Goal: Transaction & Acquisition: Purchase product/service

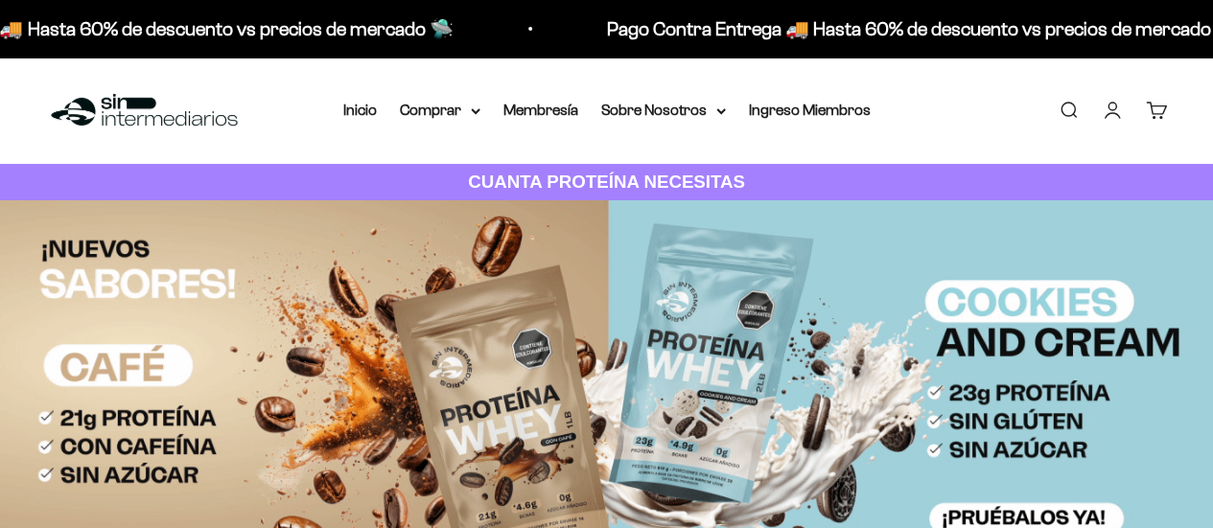
click at [1110, 105] on link "Iniciar sesión" at bounding box center [1112, 110] width 21 height 21
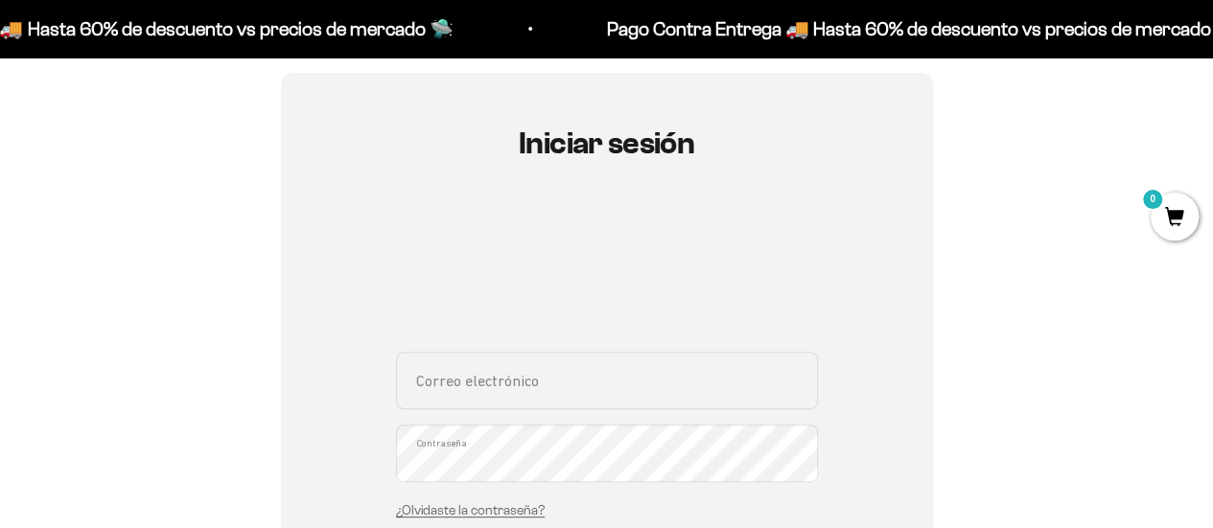
scroll to position [185, 0]
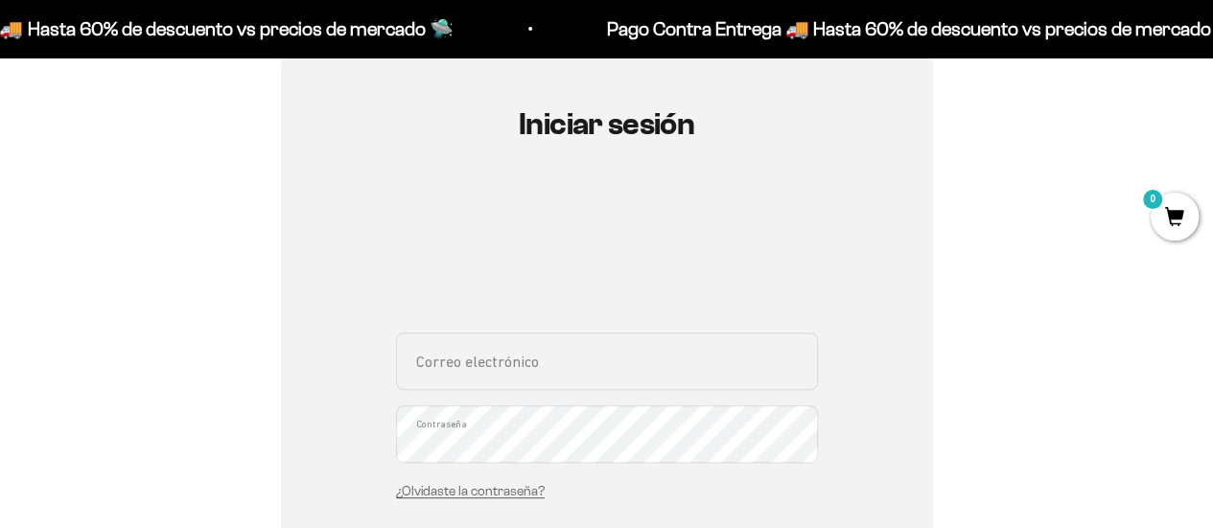
click at [568, 350] on input "Correo electrónico" at bounding box center [607, 362] width 422 height 58
type input "[EMAIL_ADDRESS][DOMAIN_NAME]"
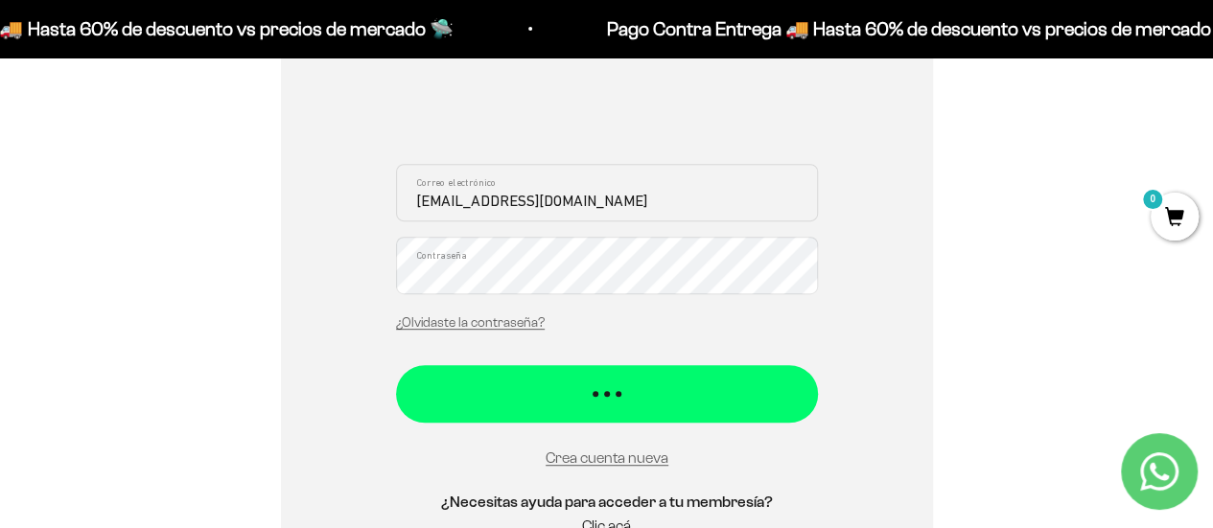
scroll to position [355, 0]
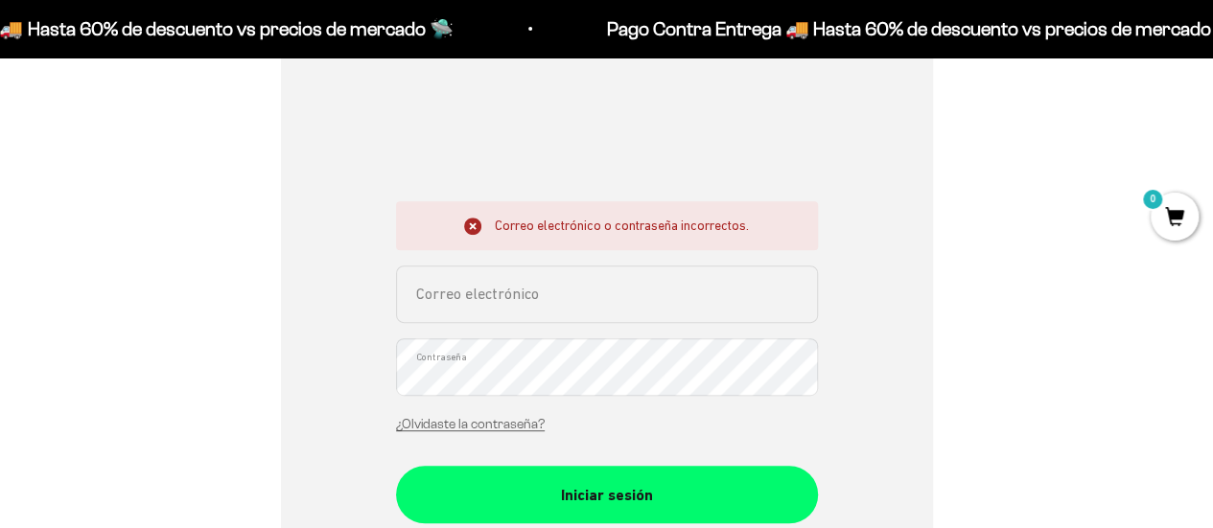
scroll to position [317, 0]
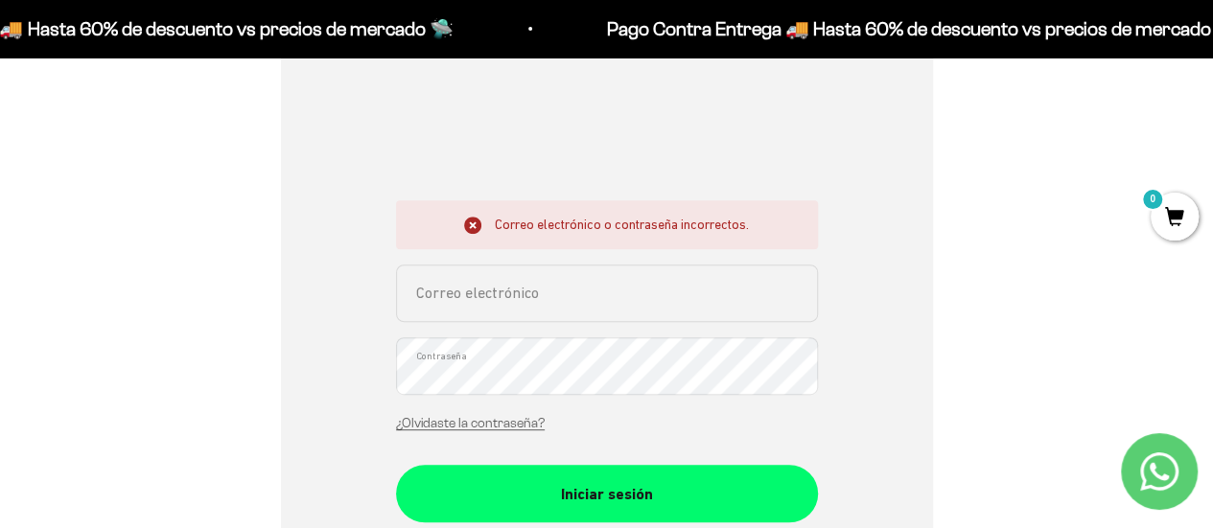
click at [459, 283] on input "Correo electrónico" at bounding box center [607, 294] width 422 height 58
type input "[EMAIL_ADDRESS][DOMAIN_NAME]"
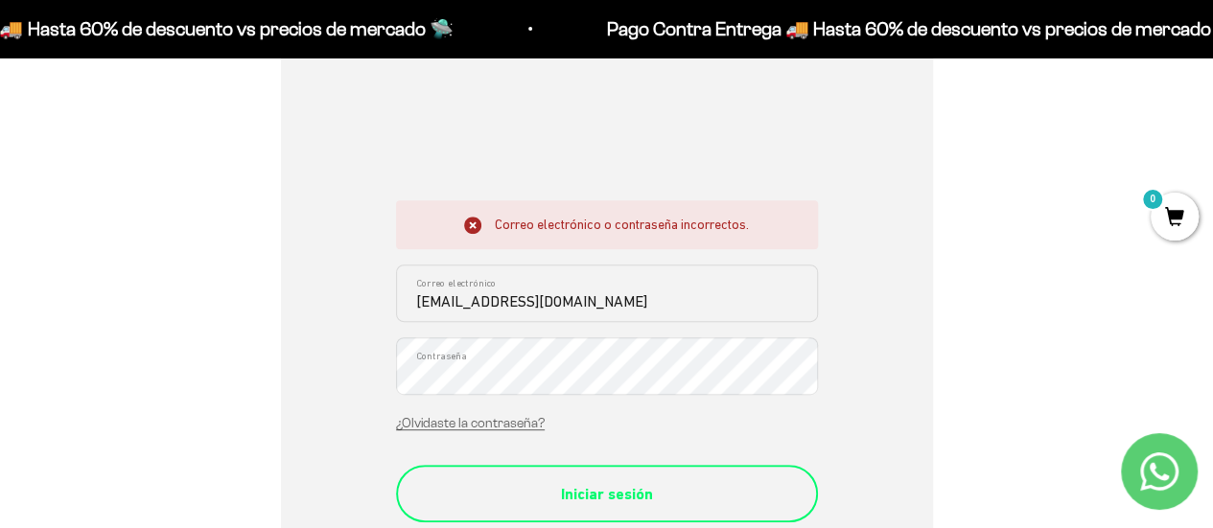
click at [588, 492] on div "Iniciar sesión" at bounding box center [606, 494] width 345 height 25
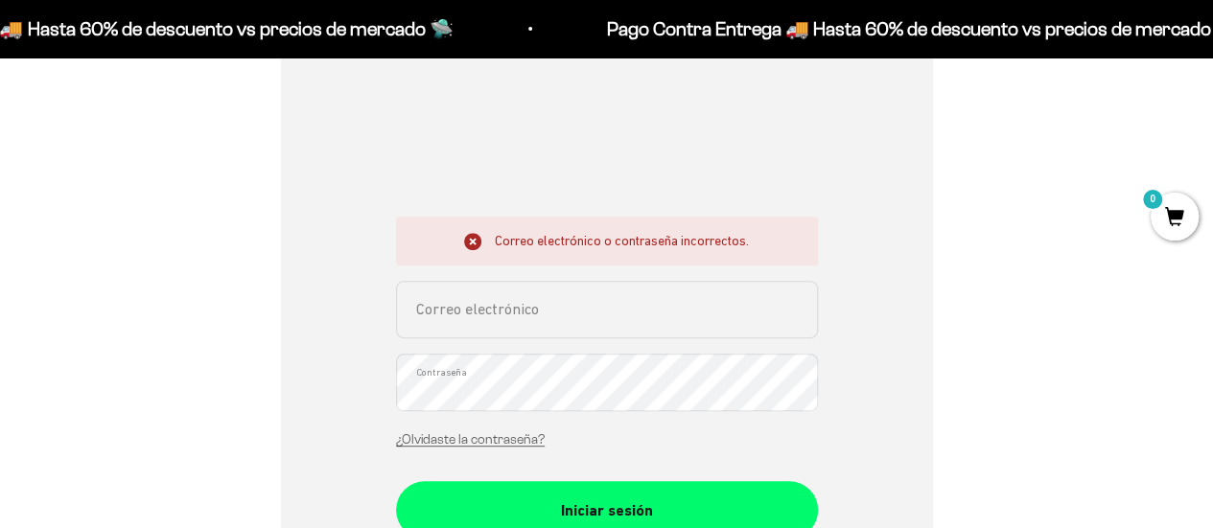
scroll to position [307, 0]
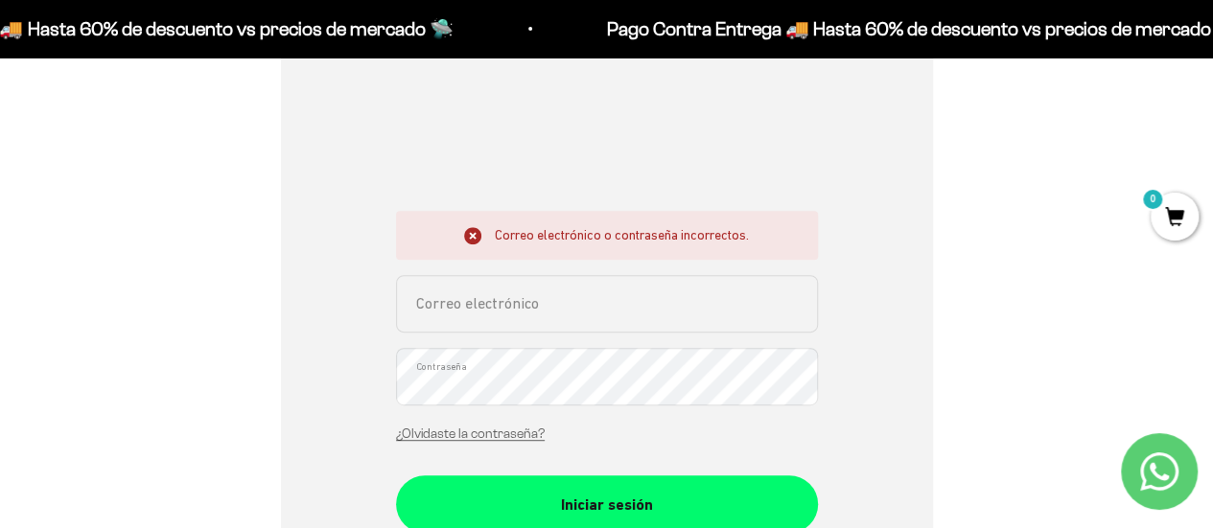
click at [551, 293] on input "Correo electrónico" at bounding box center [607, 304] width 422 height 58
type input "[EMAIL_ADDRESS][DOMAIN_NAME]"
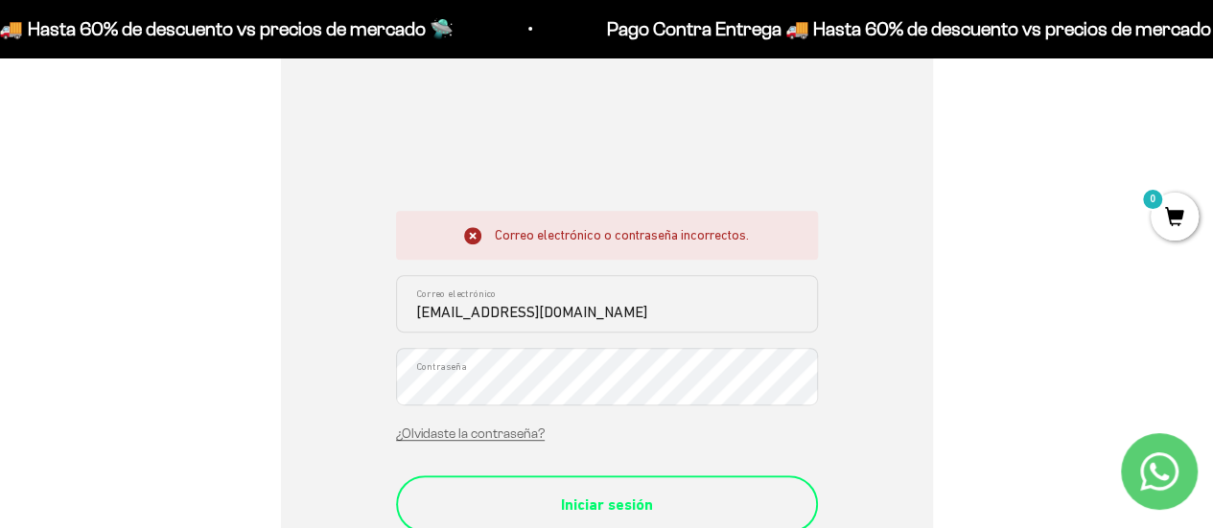
click at [609, 493] on div "Iniciar sesión" at bounding box center [606, 505] width 345 height 25
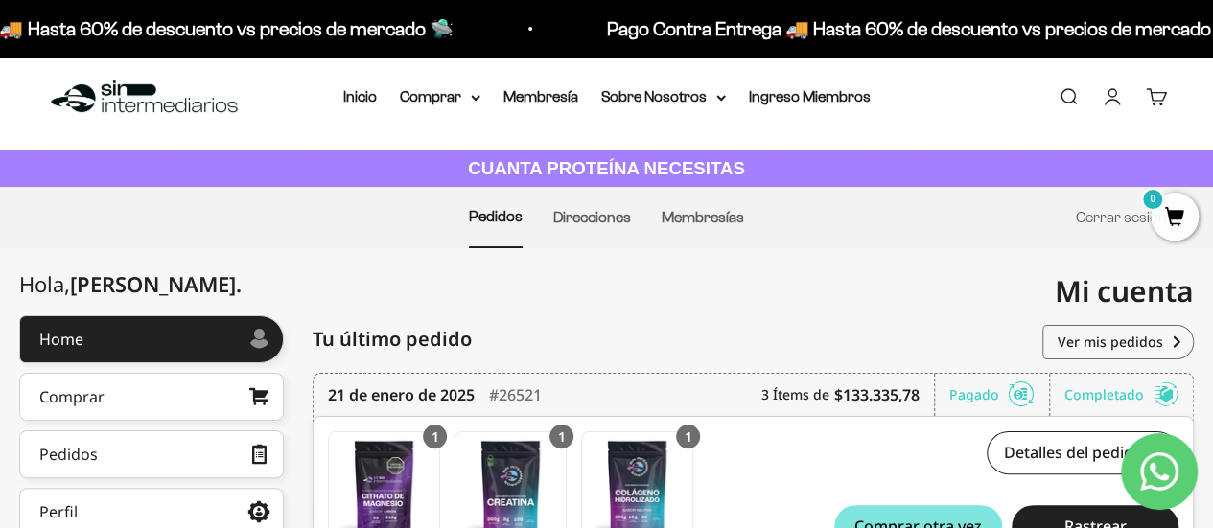
scroll to position [7, 0]
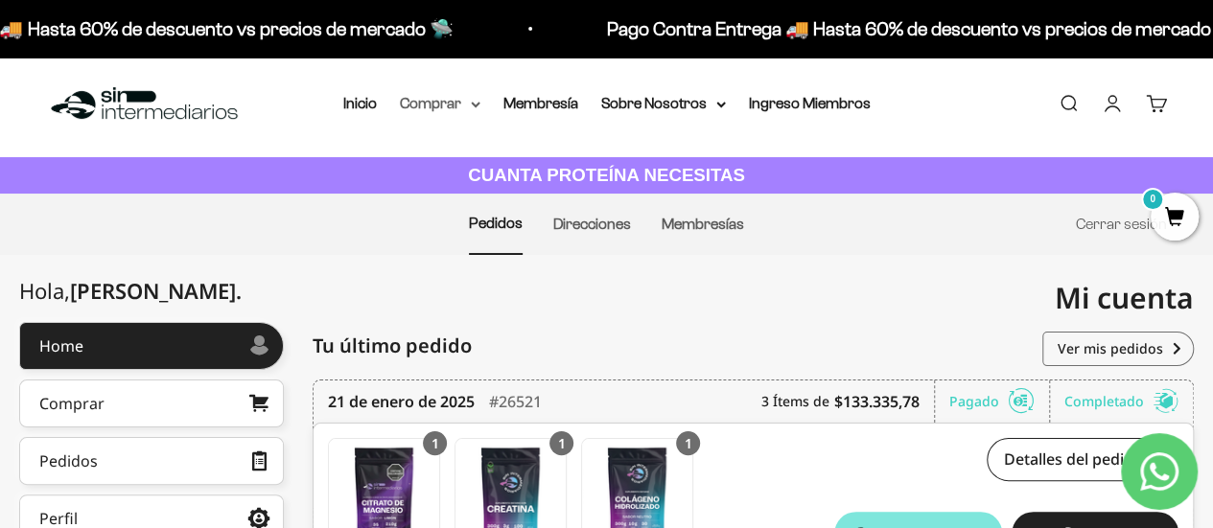
click at [467, 109] on summary "Comprar" at bounding box center [440, 103] width 81 height 25
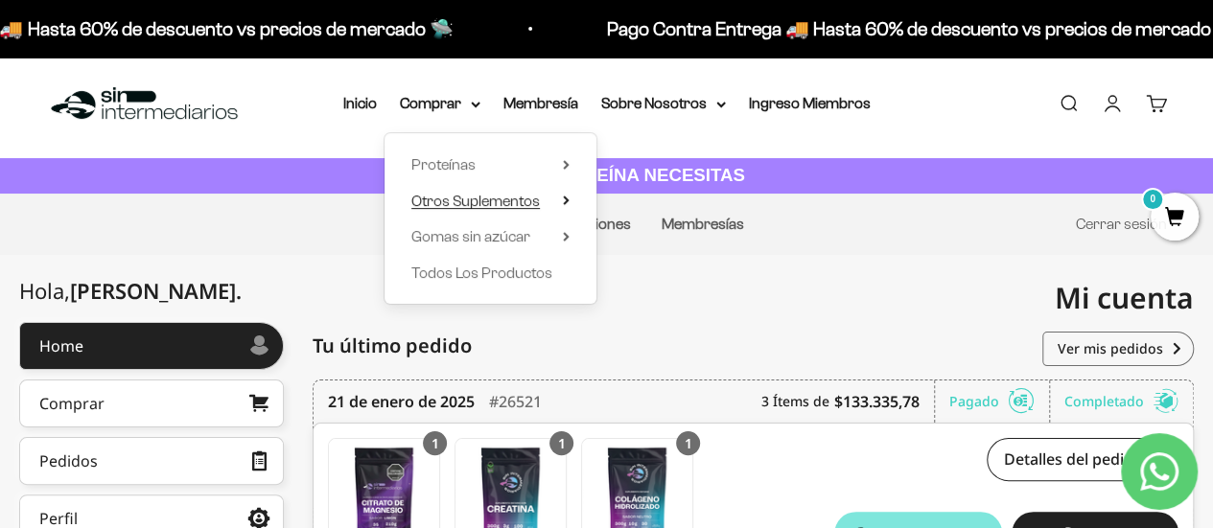
click at [510, 191] on span "Otros Suplementos" at bounding box center [475, 201] width 129 height 25
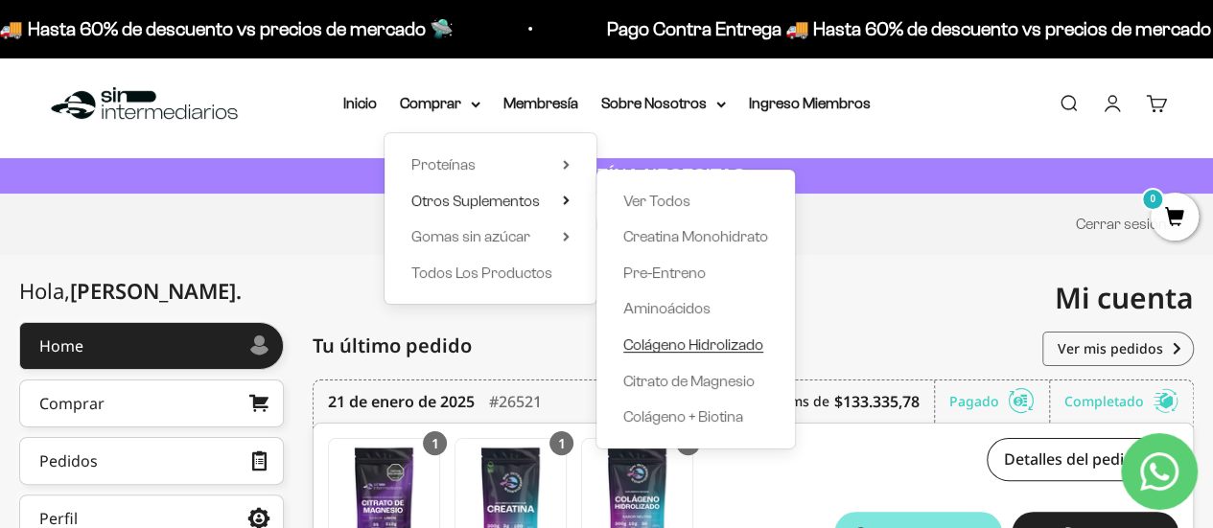
click at [717, 347] on span "Colágeno Hidrolizado" at bounding box center [693, 345] width 140 height 16
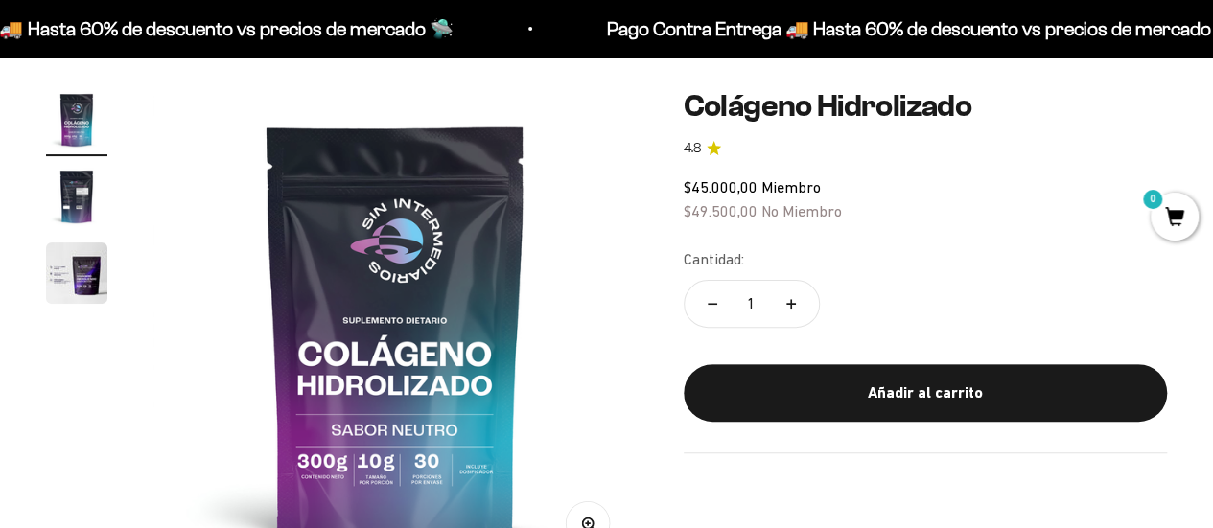
scroll to position [158, 0]
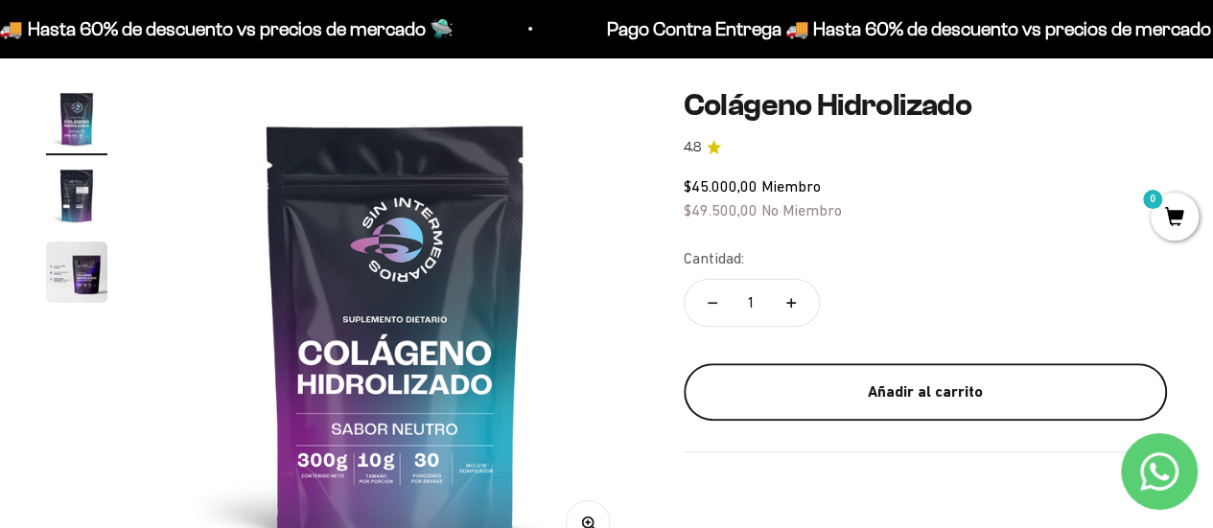
click at [747, 385] on div "Añadir al carrito" at bounding box center [925, 392] width 407 height 25
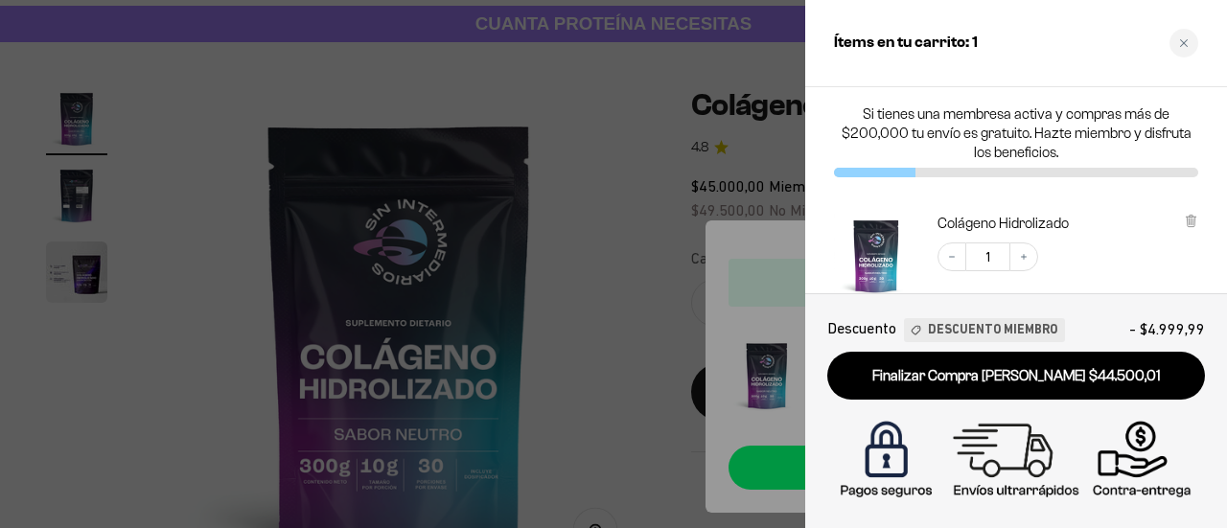
click at [668, 164] on div at bounding box center [613, 264] width 1227 height 528
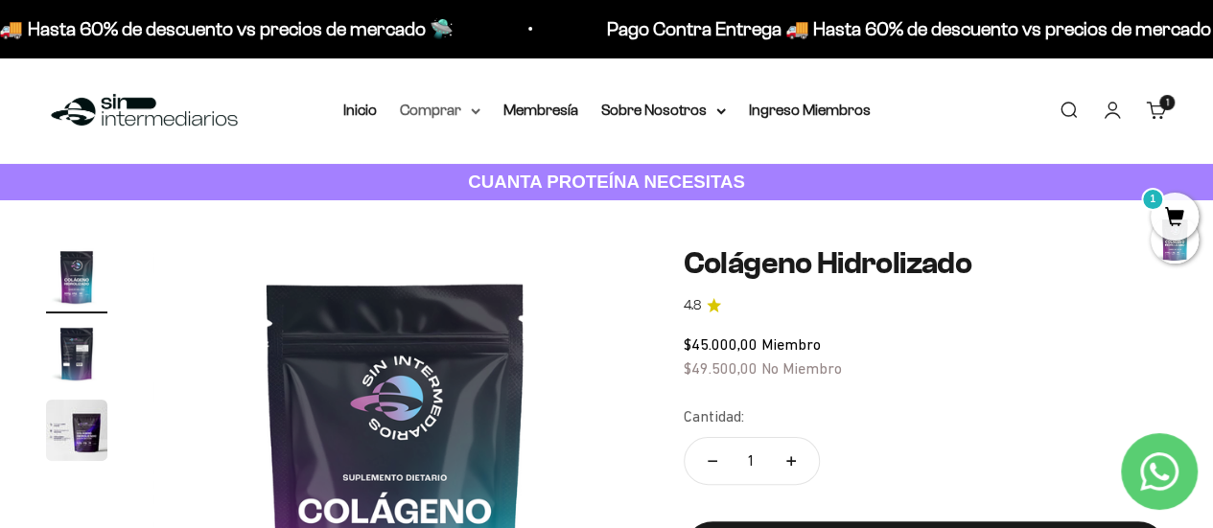
click at [472, 106] on summary "Comprar" at bounding box center [440, 110] width 81 height 25
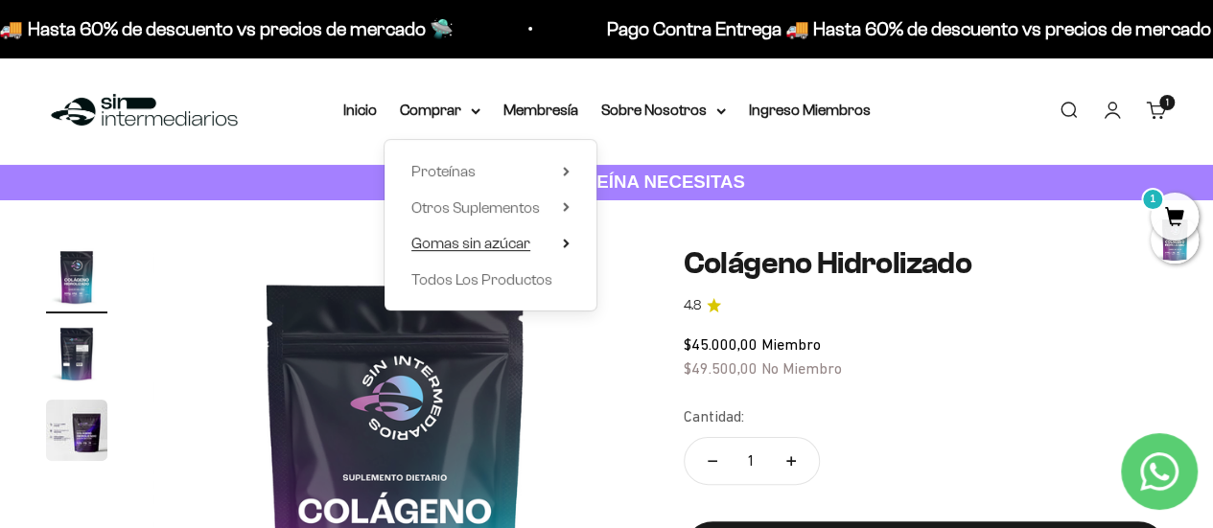
click at [487, 239] on span "Gomas sin azúcar" at bounding box center [470, 243] width 119 height 16
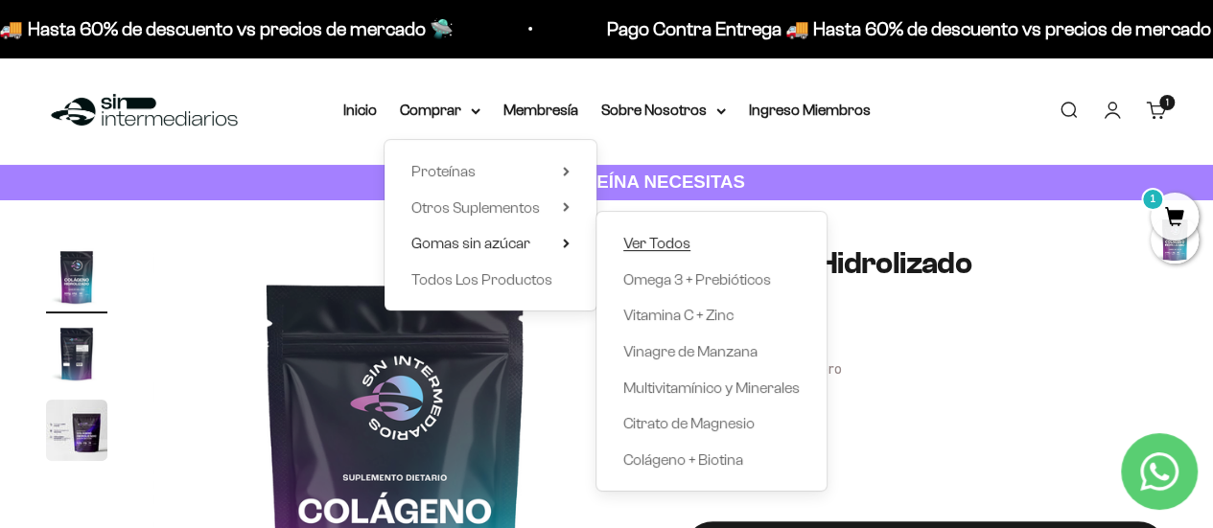
click at [638, 243] on span "Ver Todos" at bounding box center [656, 243] width 67 height 16
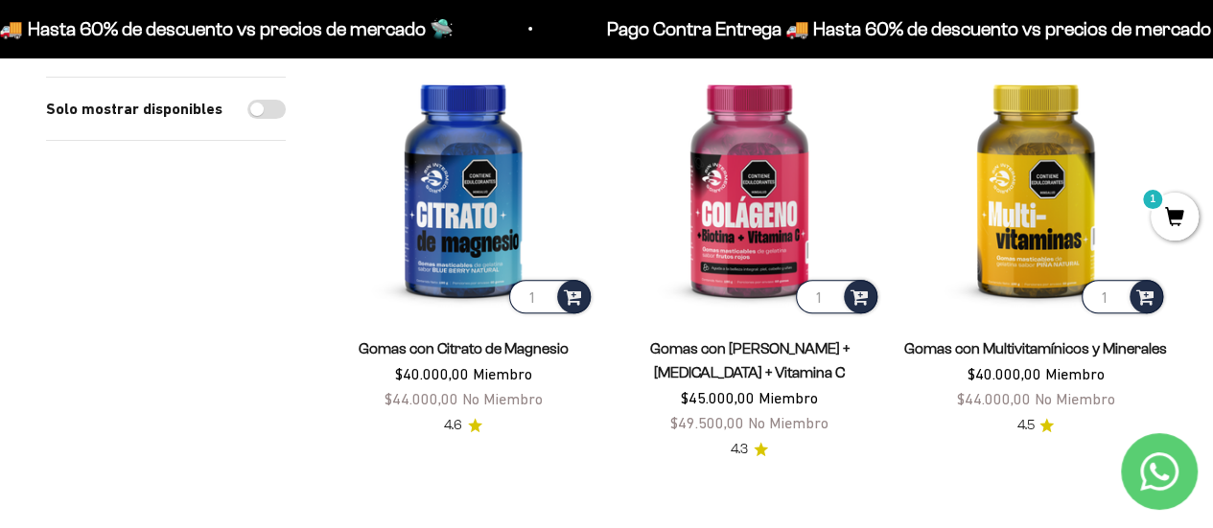
scroll to position [131, 0]
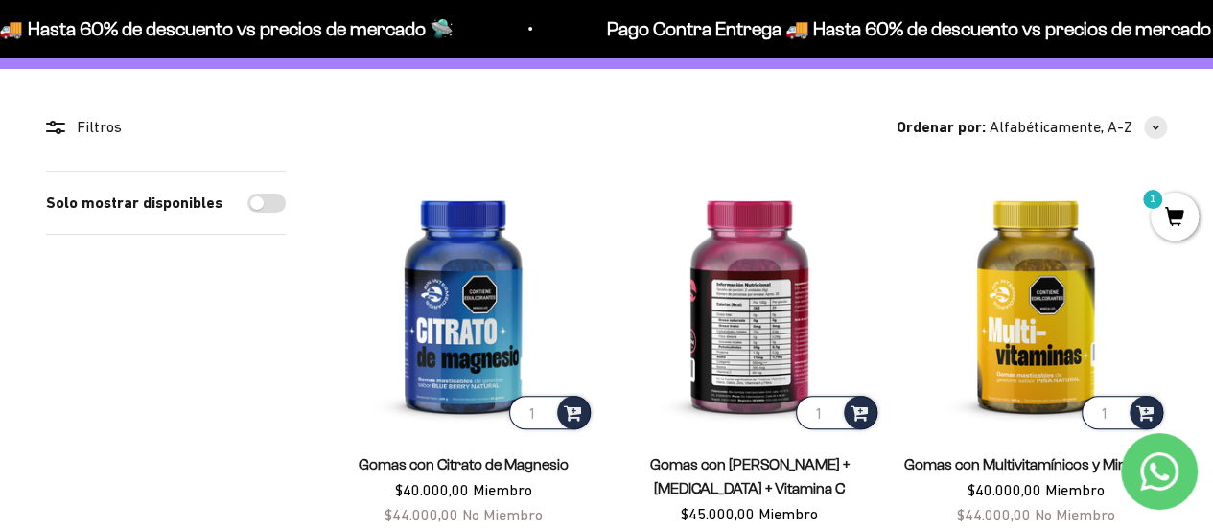
click at [800, 331] on img at bounding box center [749, 302] width 263 height 263
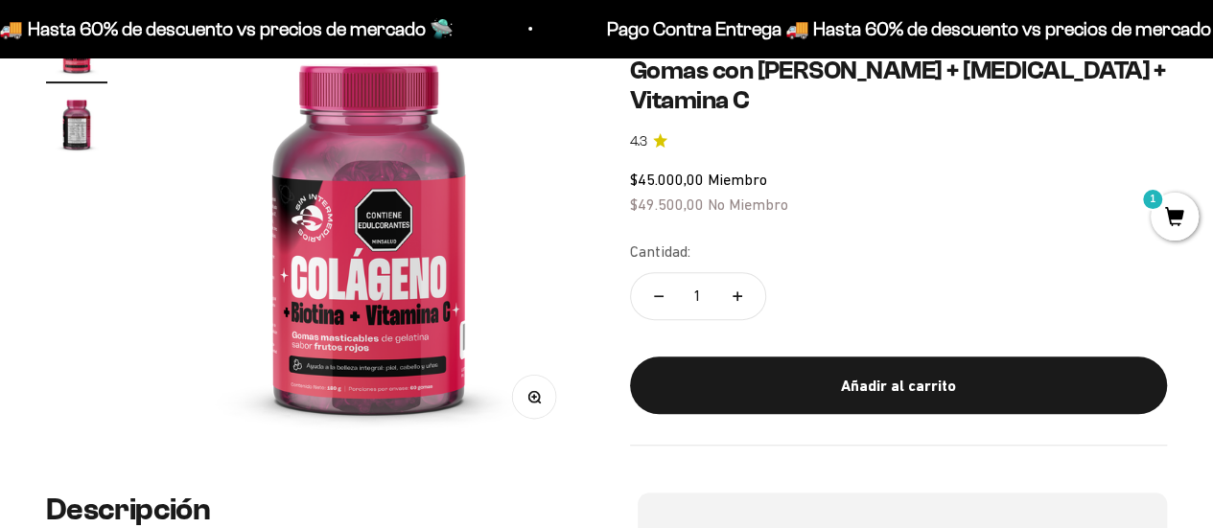
click at [48, 102] on img "Ir al artículo 2" at bounding box center [76, 123] width 61 height 61
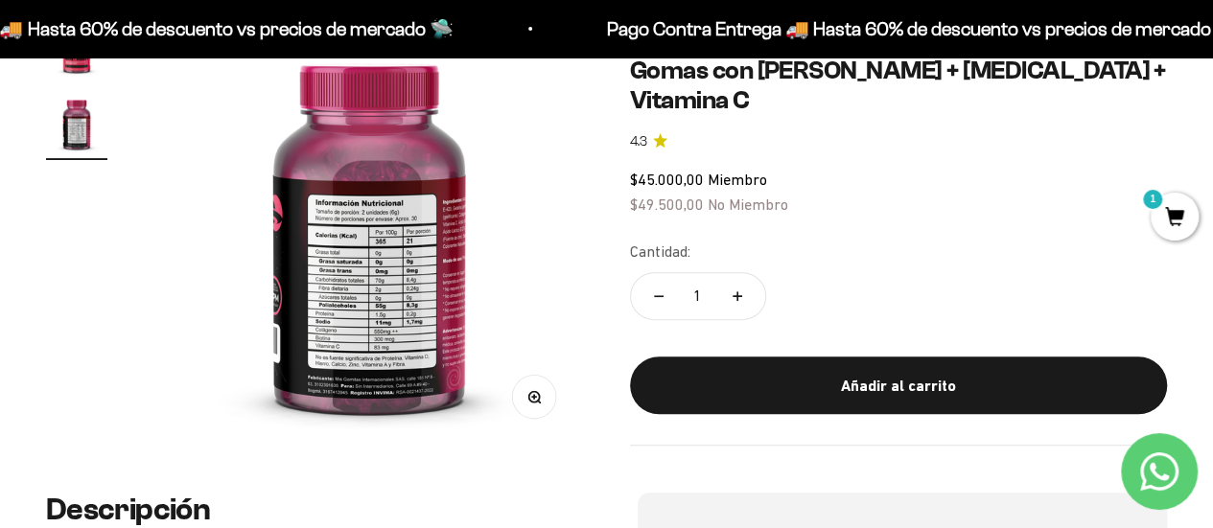
click at [346, 252] on img at bounding box center [369, 231] width 431 height 431
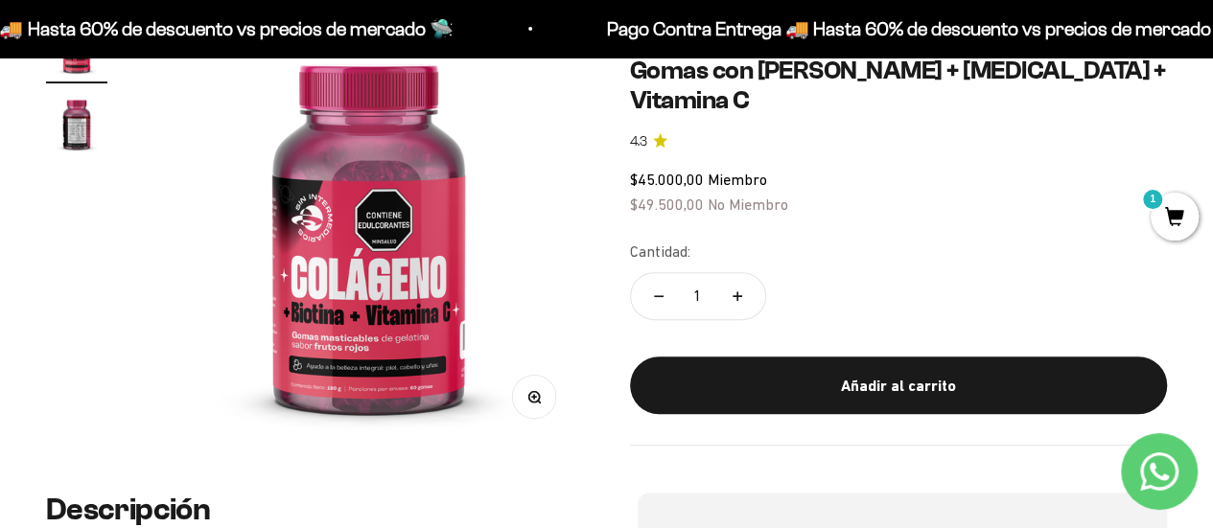
click at [502, 292] on img at bounding box center [368, 231] width 431 height 431
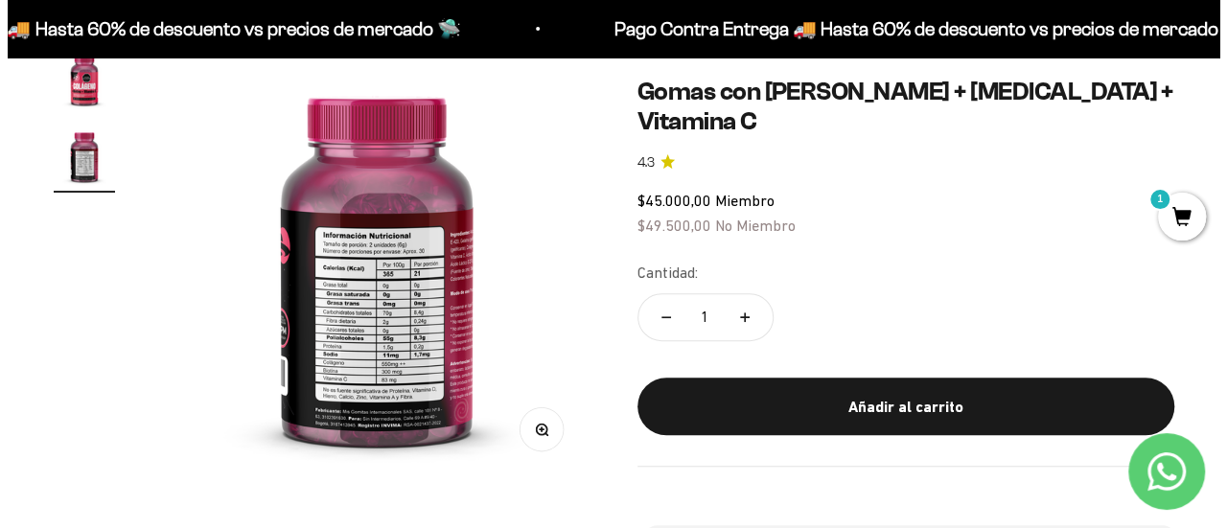
scroll to position [201, 0]
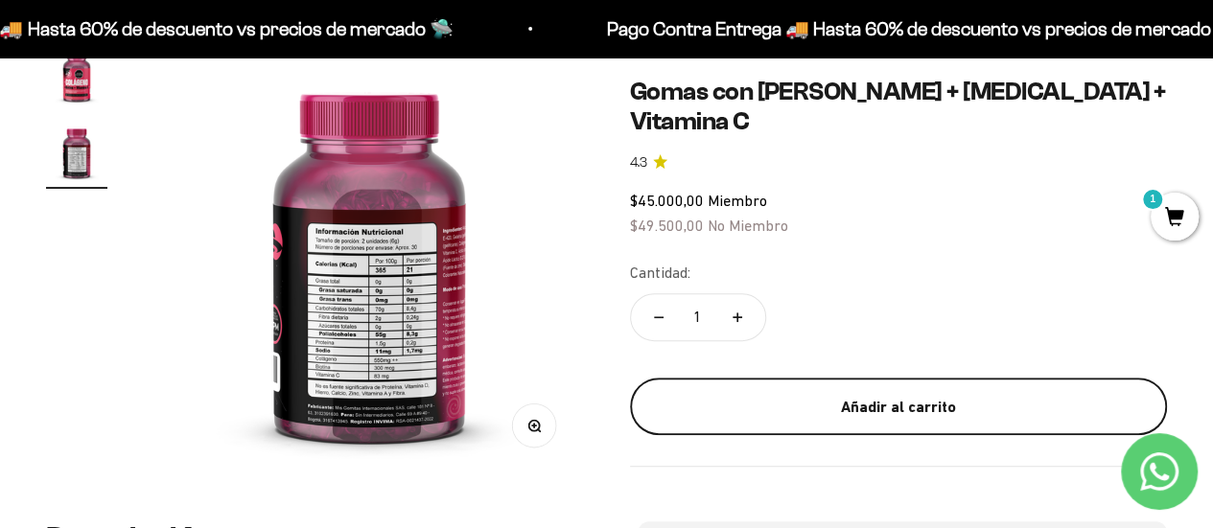
click at [784, 394] on div "Añadir al carrito" at bounding box center [898, 406] width 461 height 25
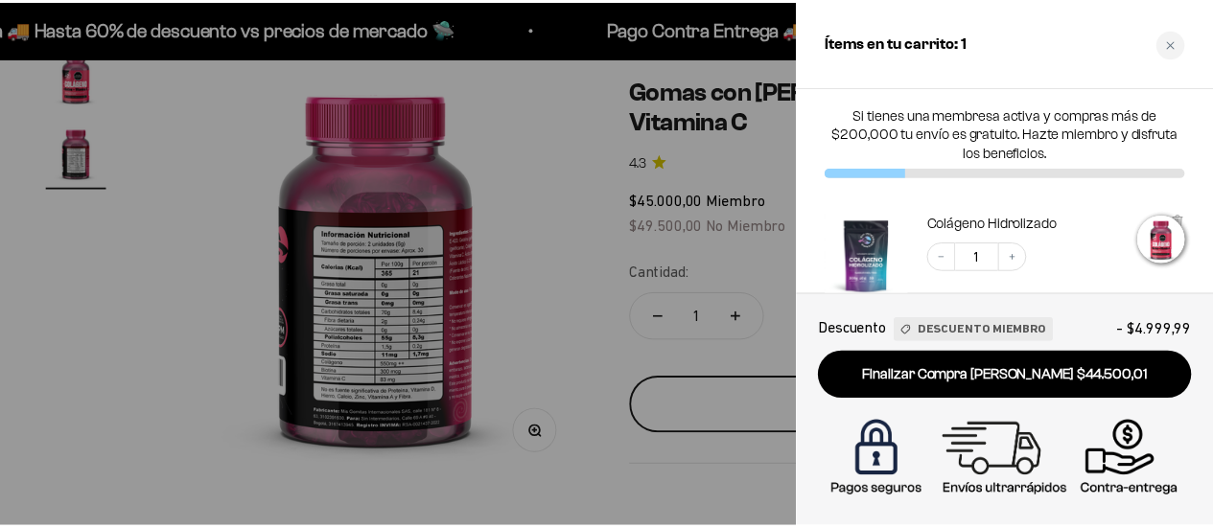
scroll to position [0, 449]
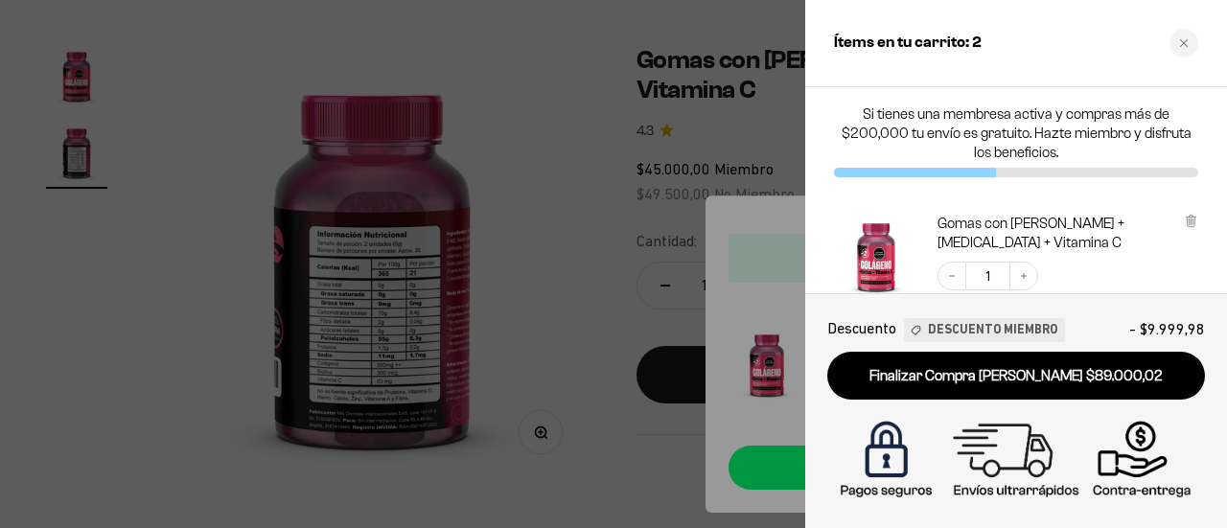
click at [702, 153] on div at bounding box center [613, 264] width 1227 height 528
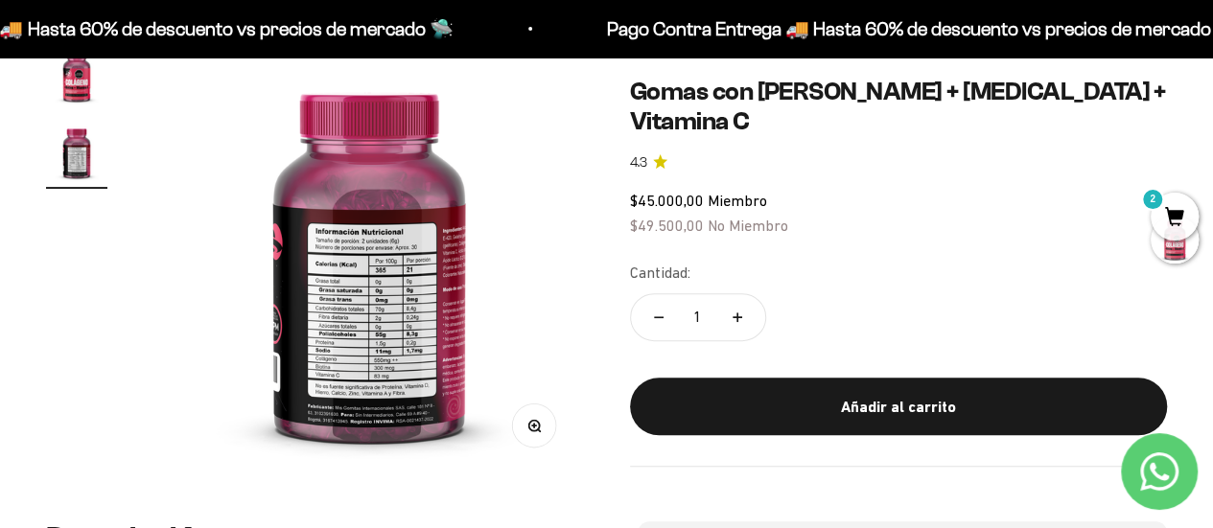
scroll to position [0, 0]
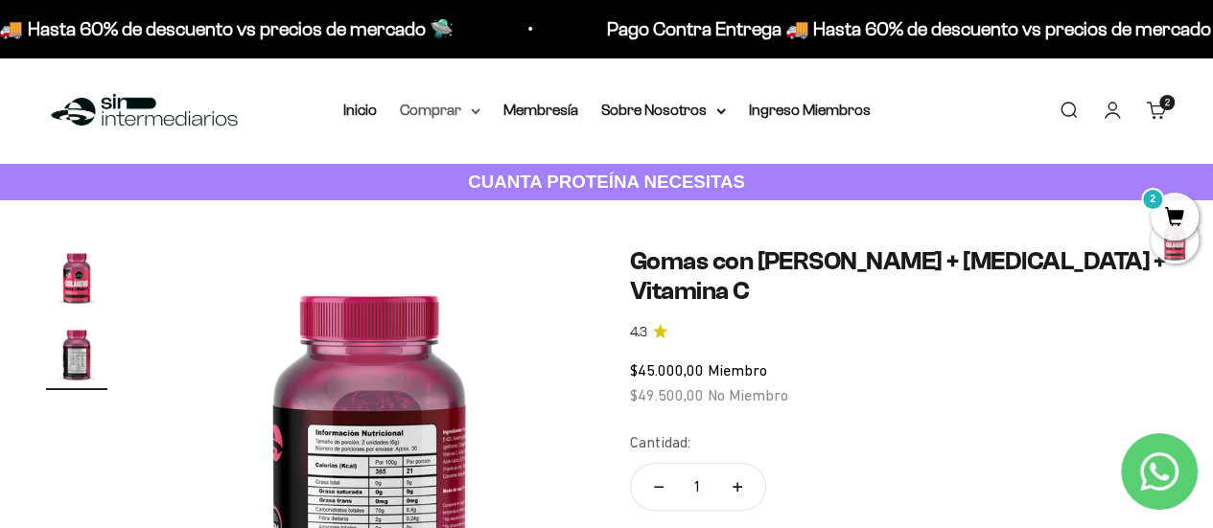
click at [460, 118] on summary "Comprar" at bounding box center [440, 110] width 81 height 25
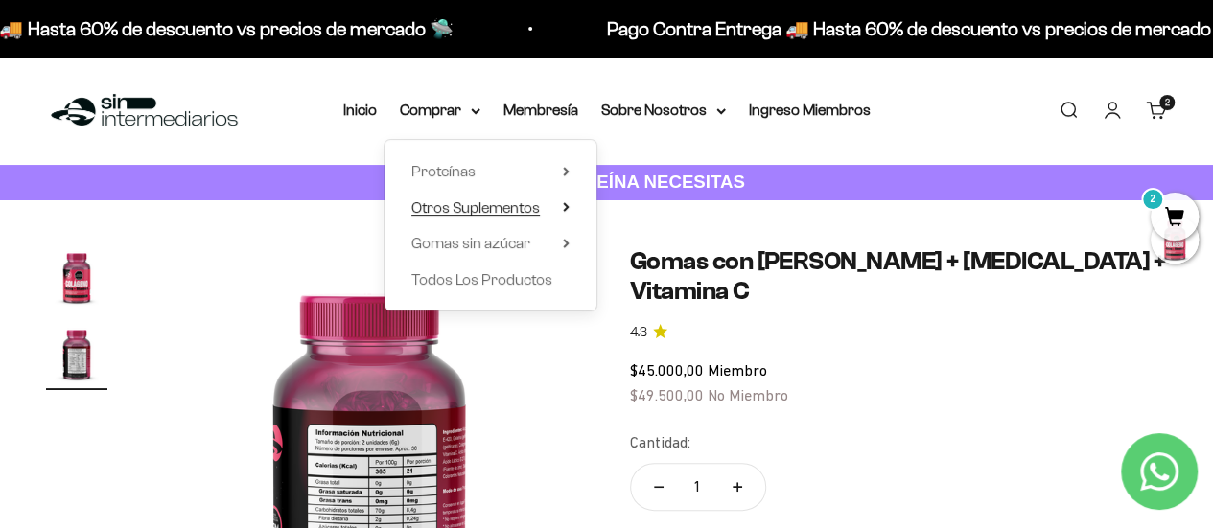
click at [489, 200] on span "Otros Suplementos" at bounding box center [475, 207] width 129 height 16
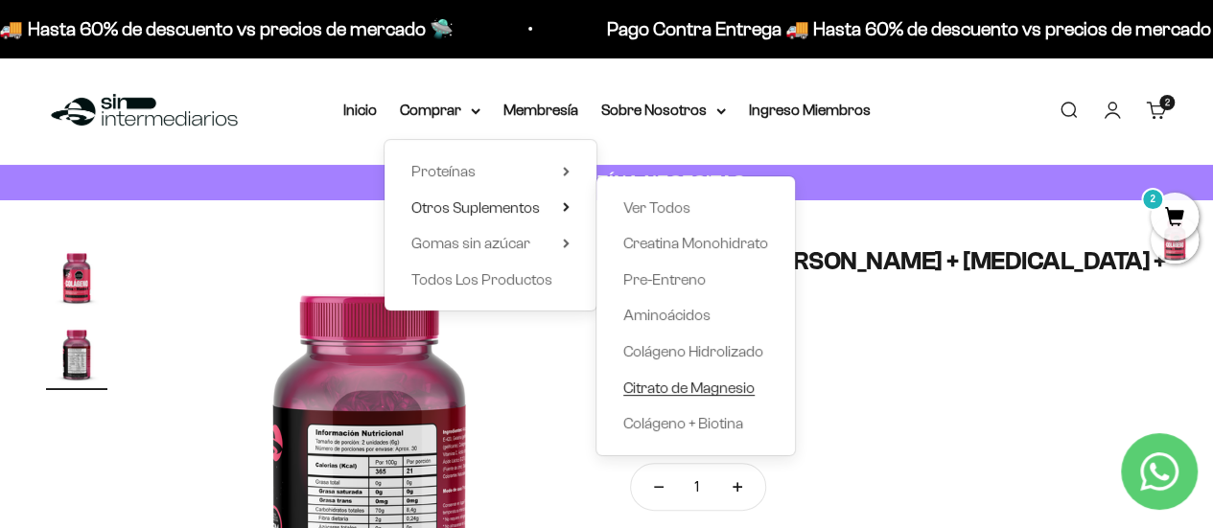
click at [713, 378] on span "Citrato de Magnesio" at bounding box center [688, 388] width 131 height 25
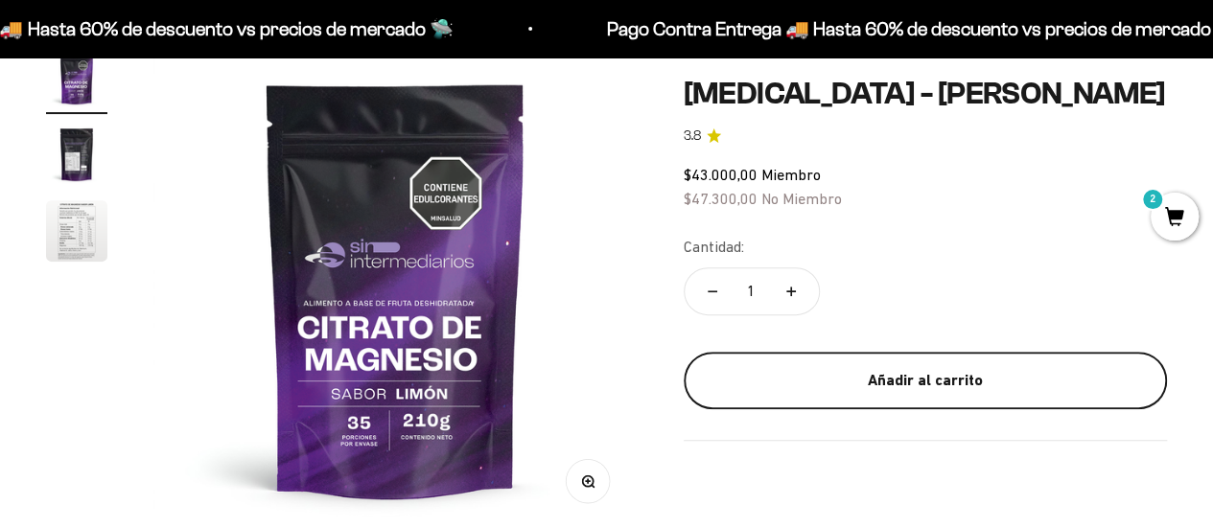
click at [810, 364] on button "Añadir al carrito" at bounding box center [925, 381] width 483 height 58
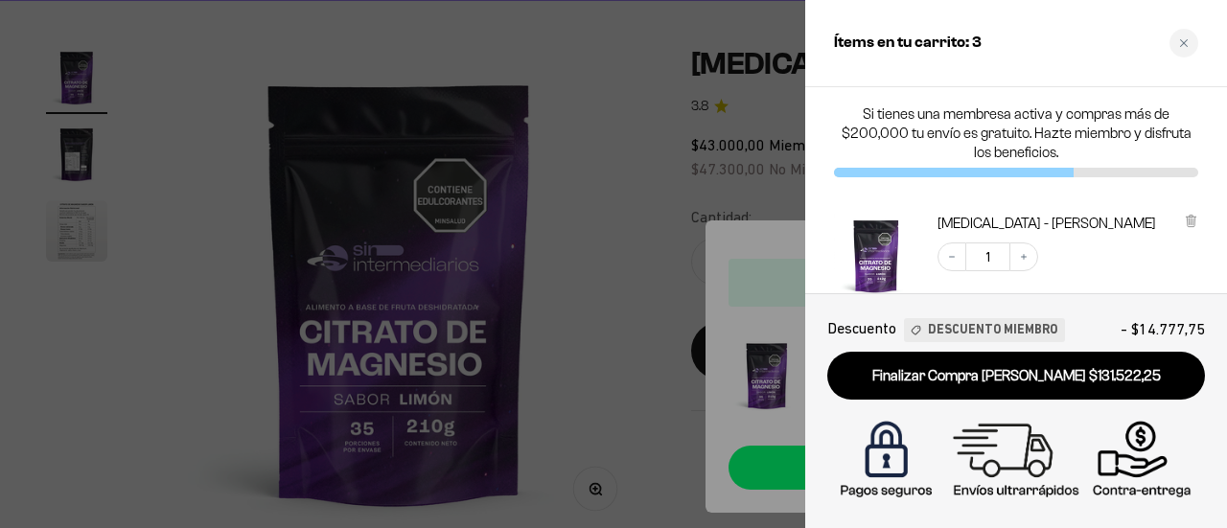
click at [658, 219] on div at bounding box center [613, 264] width 1227 height 528
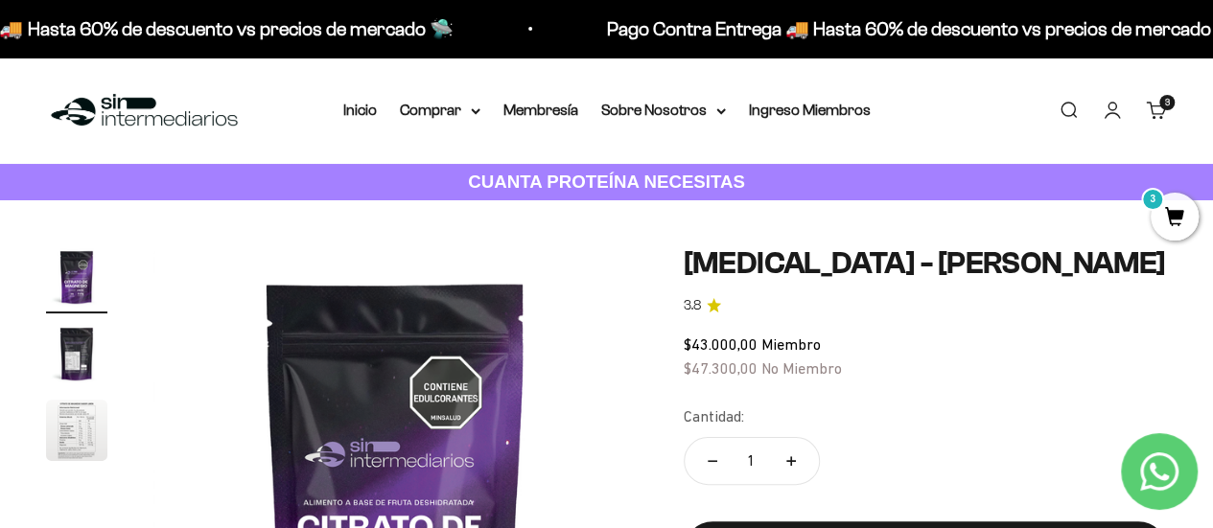
click at [1167, 121] on link "Carrito 3" at bounding box center [1156, 110] width 21 height 21
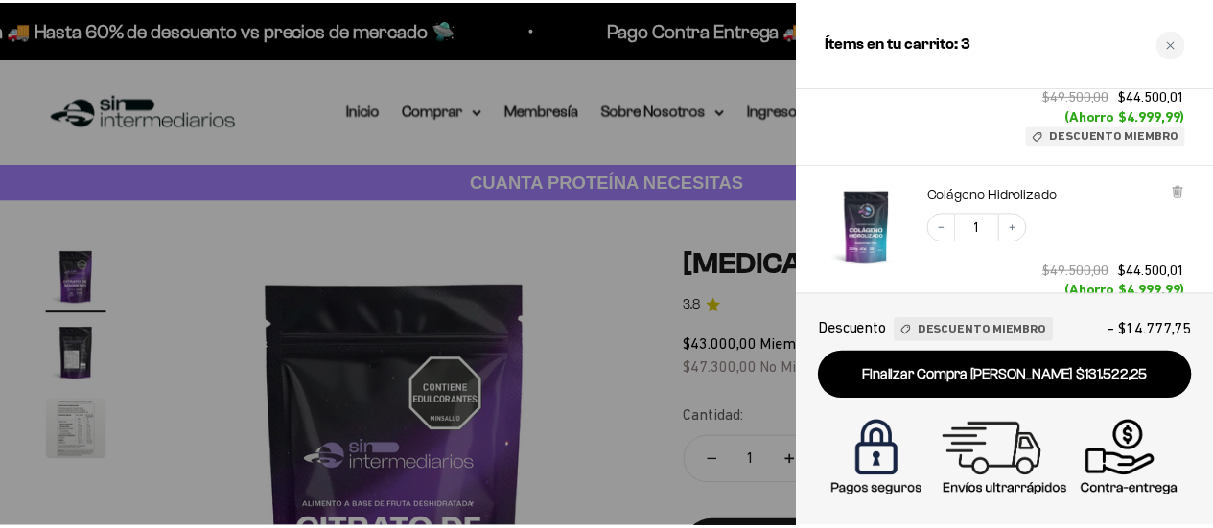
scroll to position [412, 0]
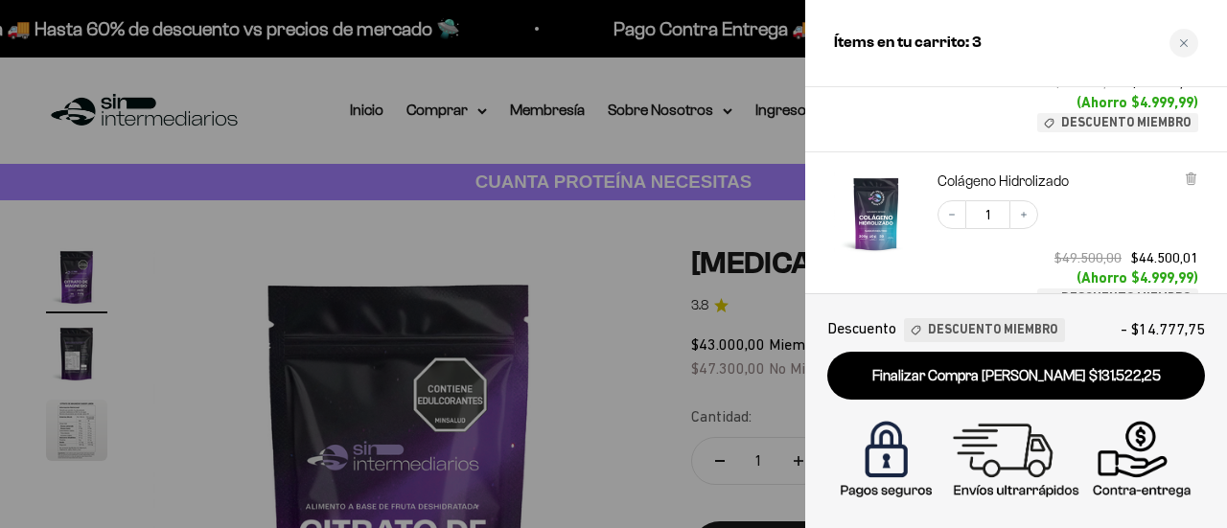
click at [586, 251] on div at bounding box center [613, 264] width 1227 height 528
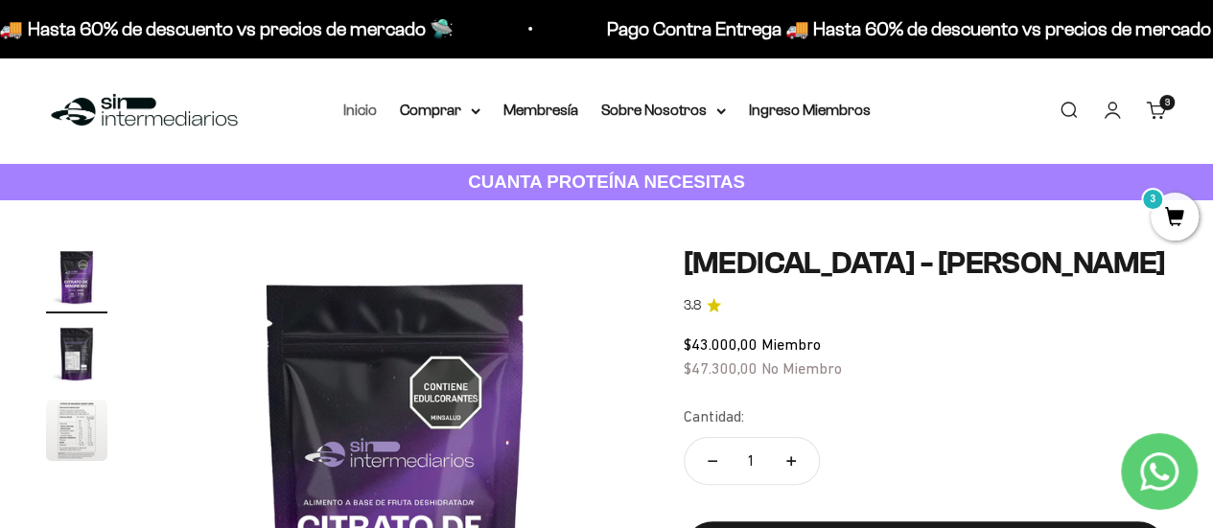
click at [377, 108] on li "Inicio" at bounding box center [360, 110] width 34 height 25
click at [365, 111] on link "Inicio" at bounding box center [360, 110] width 34 height 16
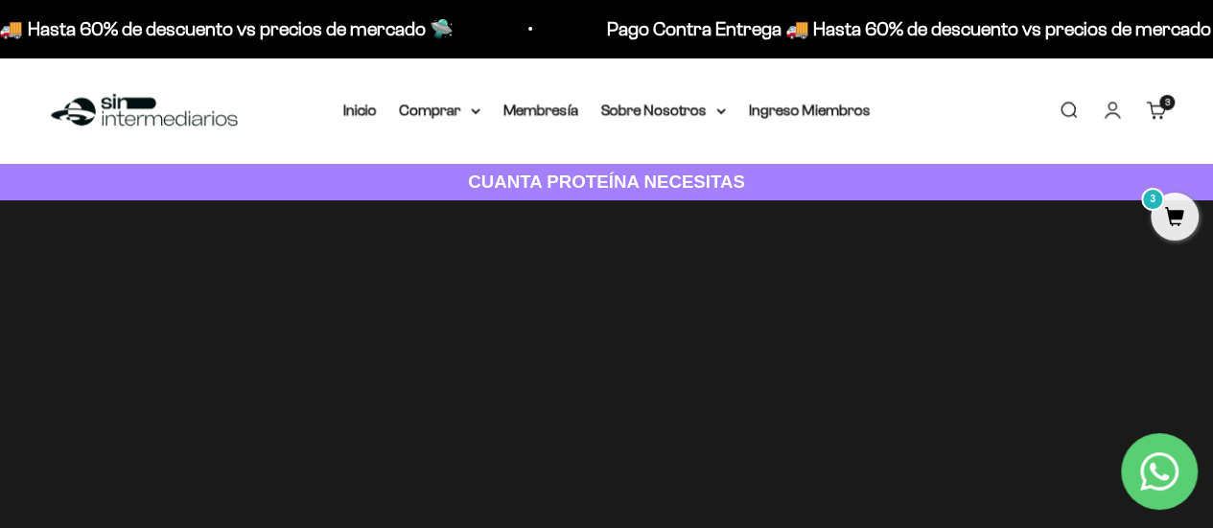
click at [1157, 103] on link "Carrito 3 artículos 3" at bounding box center [1156, 110] width 21 height 21
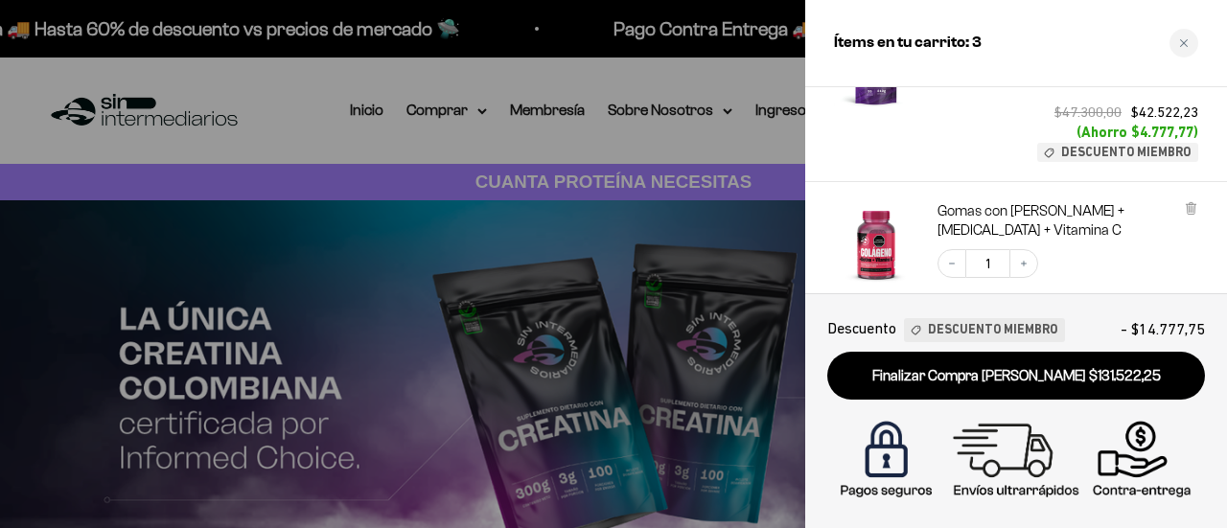
scroll to position [308, 0]
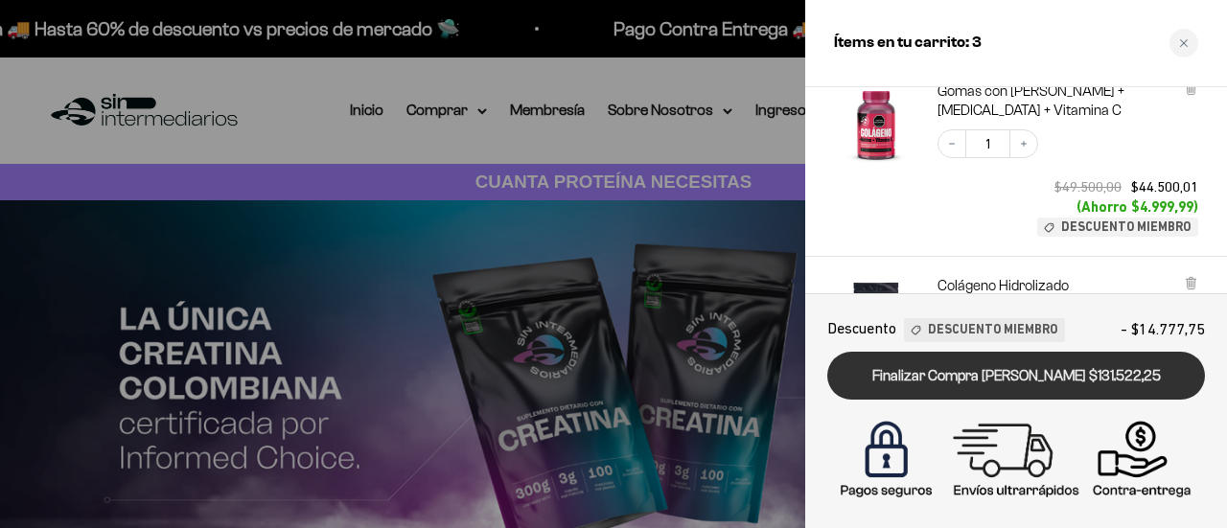
click at [1120, 361] on link "Finalizar Compra [PERSON_NAME] $131.522,25" at bounding box center [1017, 376] width 378 height 49
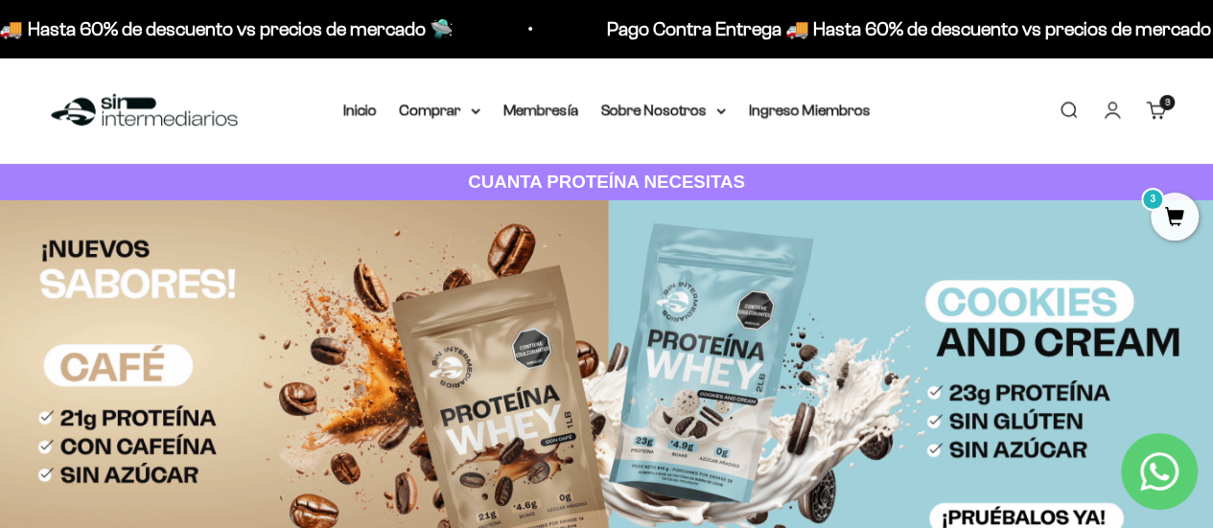
click at [1149, 105] on link "Carrito 3 artículos 3" at bounding box center [1156, 110] width 21 height 21
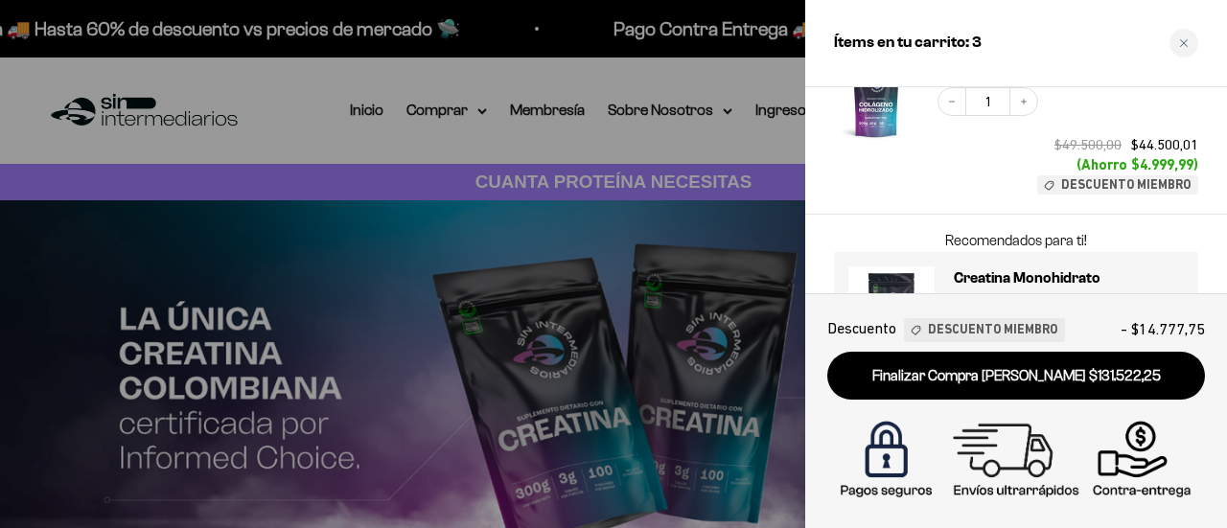
scroll to position [526, 0]
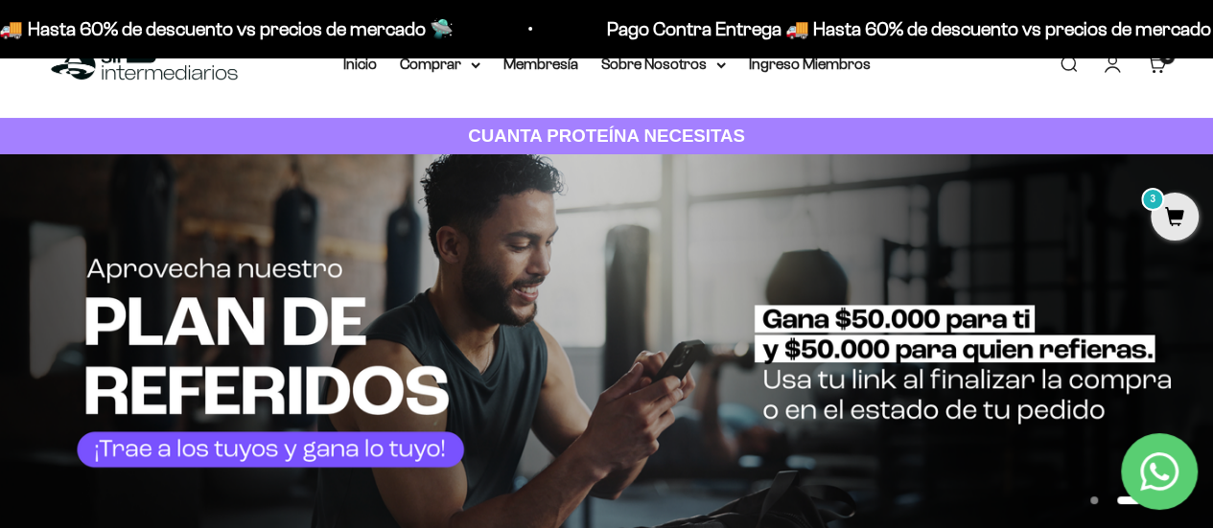
scroll to position [23, 0]
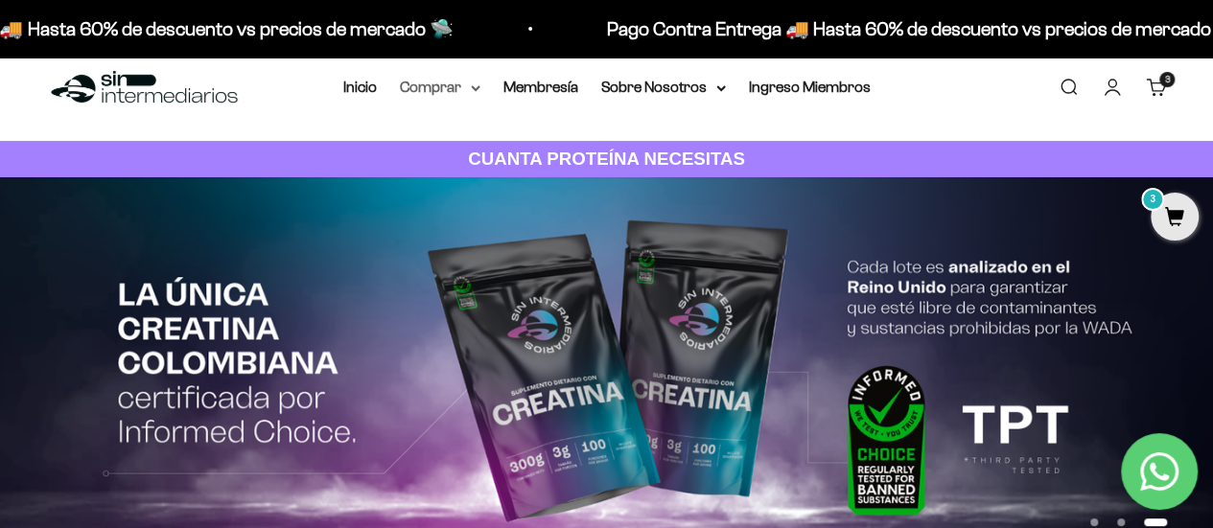
click at [468, 94] on summary "Comprar" at bounding box center [440, 87] width 81 height 25
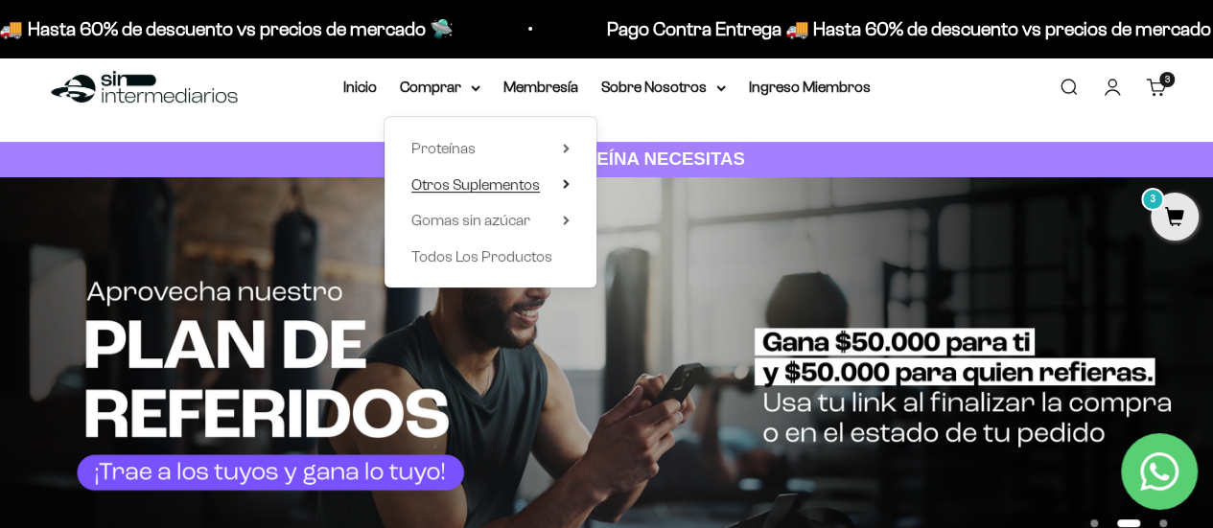
click at [526, 187] on span "Otros Suplementos" at bounding box center [475, 184] width 129 height 16
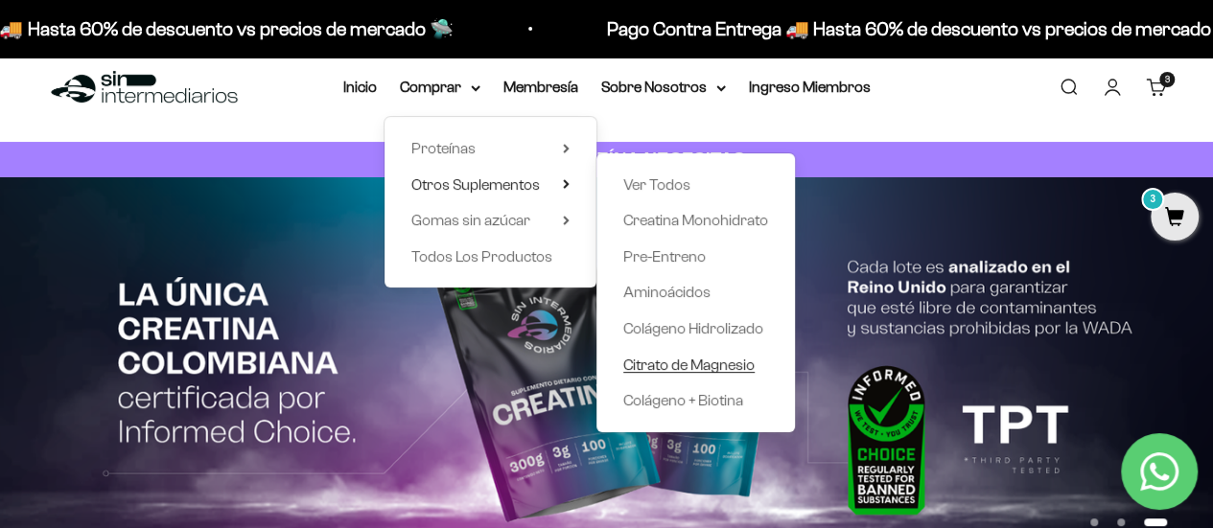
click at [654, 360] on span "Citrato de Magnesio" at bounding box center [688, 365] width 131 height 16
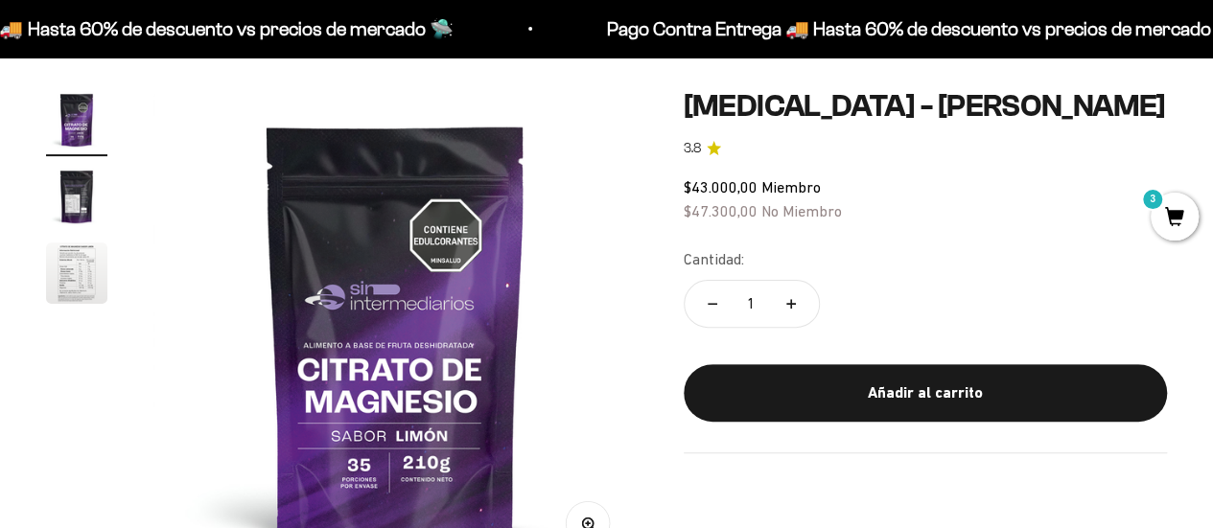
click at [1174, 205] on span "3" at bounding box center [1175, 217] width 48 height 48
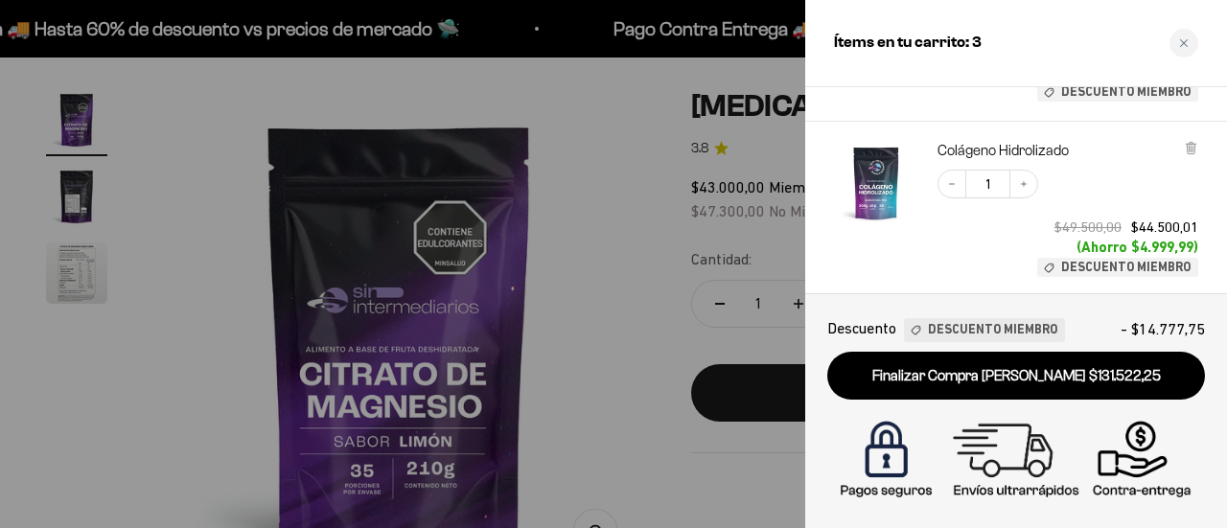
scroll to position [455, 0]
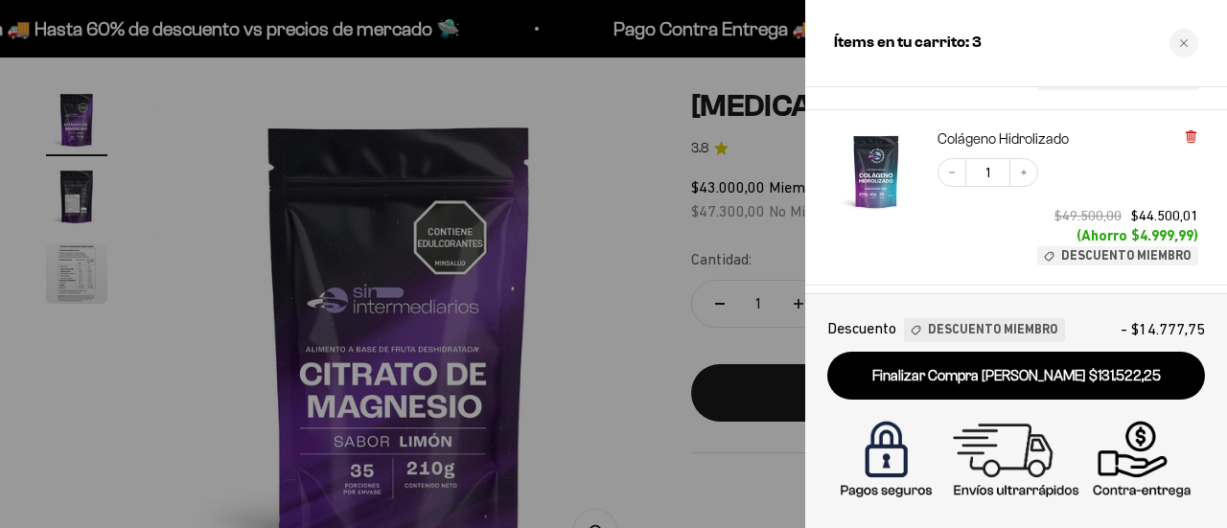
click at [1195, 128] on div "Colágeno Hidrolizado Decrease quantity 1 Increase quantity $49.500,00 $44.500,0…" at bounding box center [1007, 187] width 384 height 155
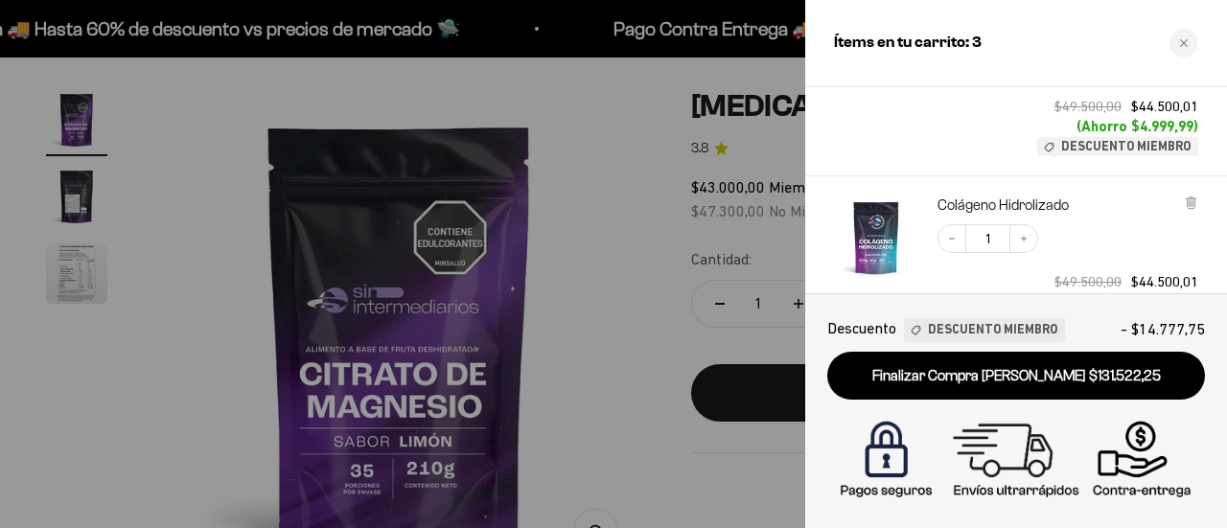
scroll to position [391, 0]
click at [1186, 196] on icon at bounding box center [1191, 200] width 14 height 14
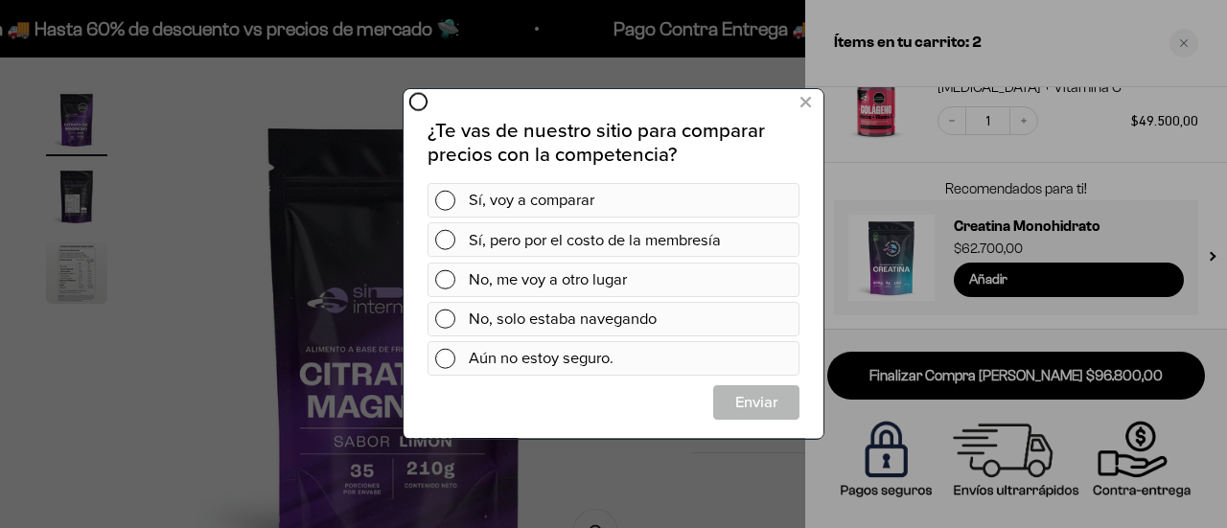
scroll to position [0, 0]
click at [526, 194] on div "Sí, voy a comparar" at bounding box center [630, 200] width 323 height 35
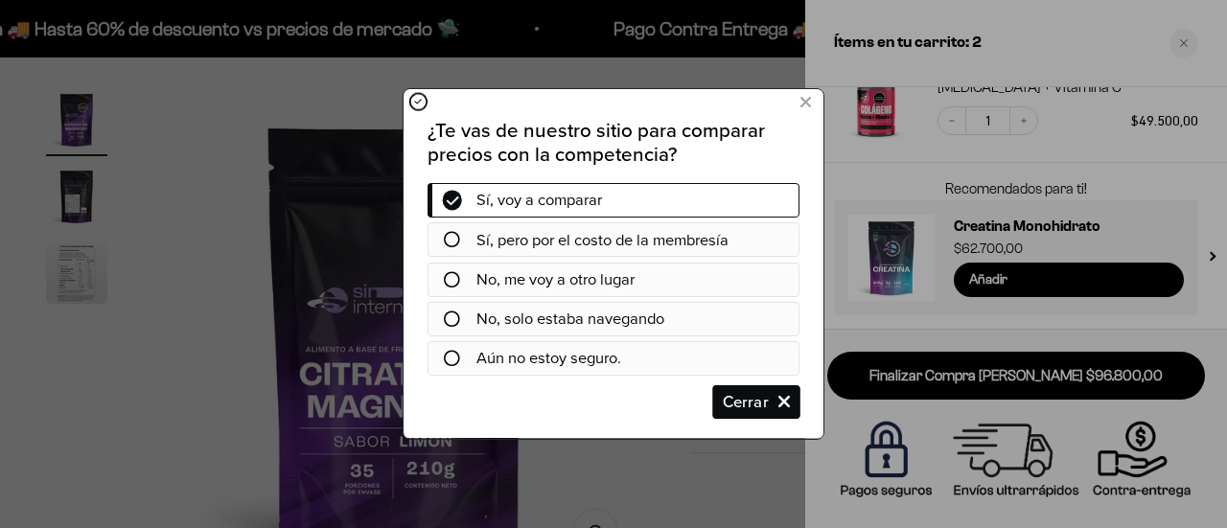
click at [741, 415] on span "Cerrar" at bounding box center [756, 403] width 84 height 35
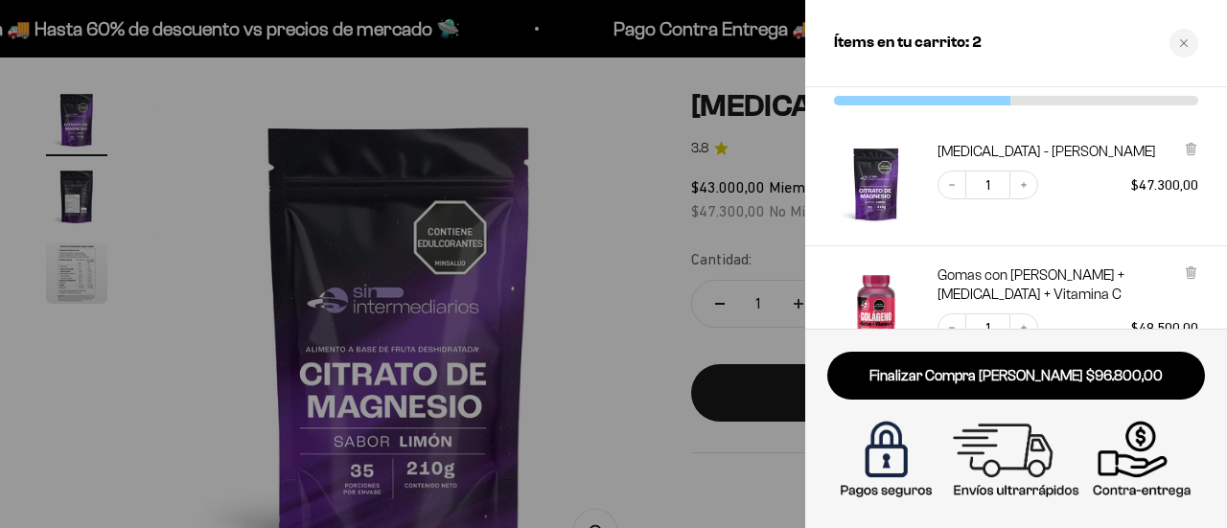
scroll to position [70, 0]
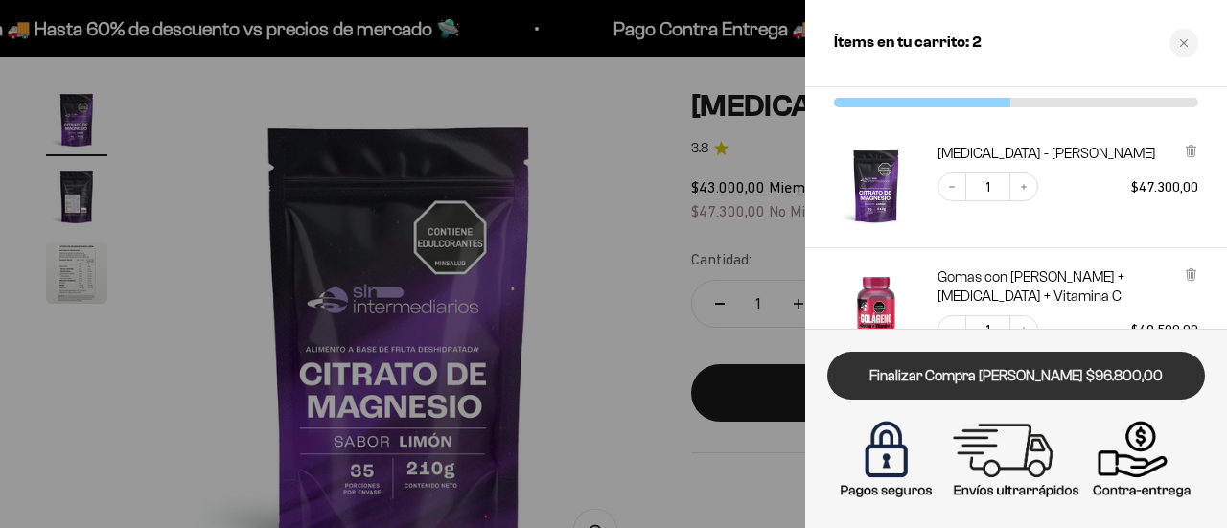
click at [1012, 362] on link "Finalizar Compra Segura $96.800,00" at bounding box center [1017, 376] width 378 height 49
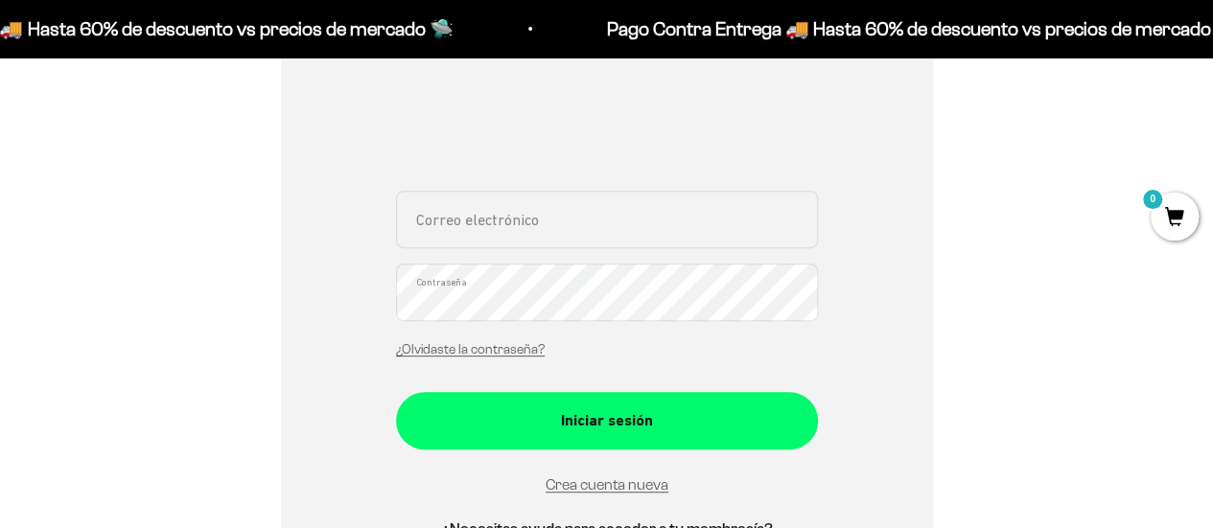
scroll to position [339, 0]
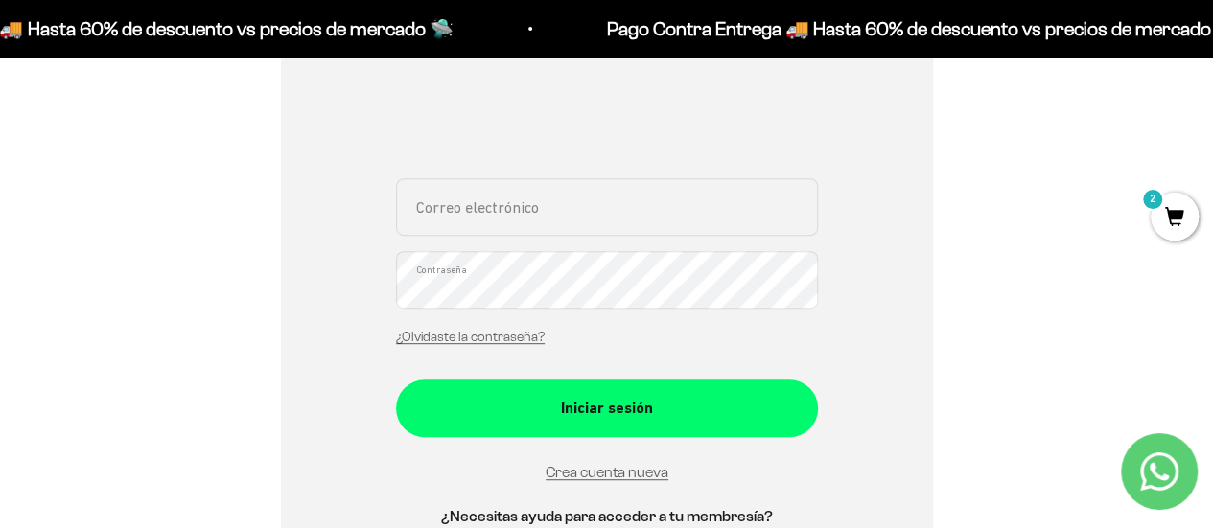
click at [595, 215] on input "Correo electrónico" at bounding box center [607, 207] width 422 height 58
type input "[EMAIL_ADDRESS][DOMAIN_NAME]"
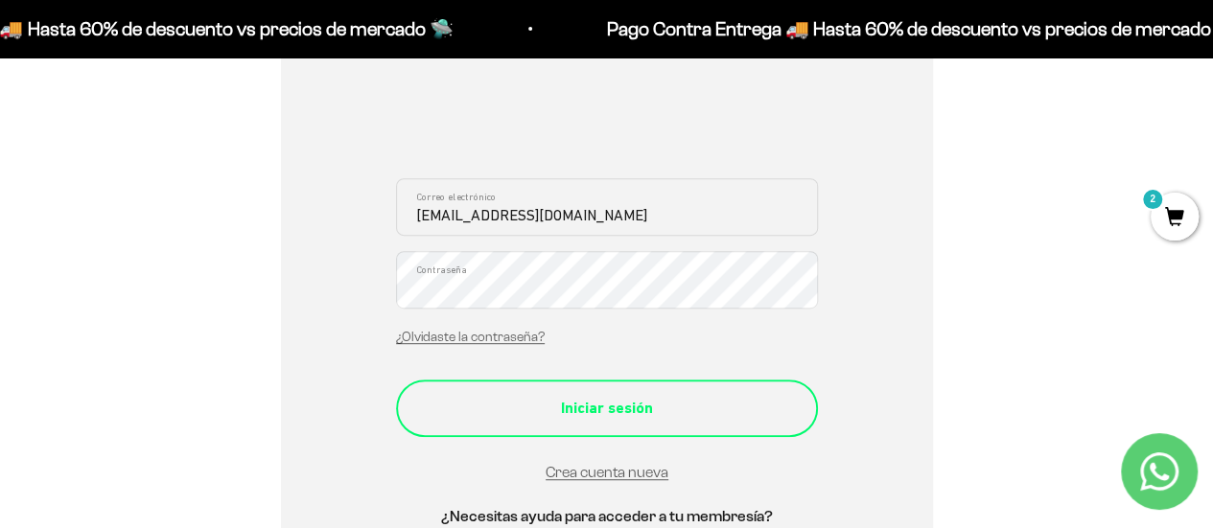
click at [515, 422] on button "Iniciar sesión" at bounding box center [607, 409] width 422 height 58
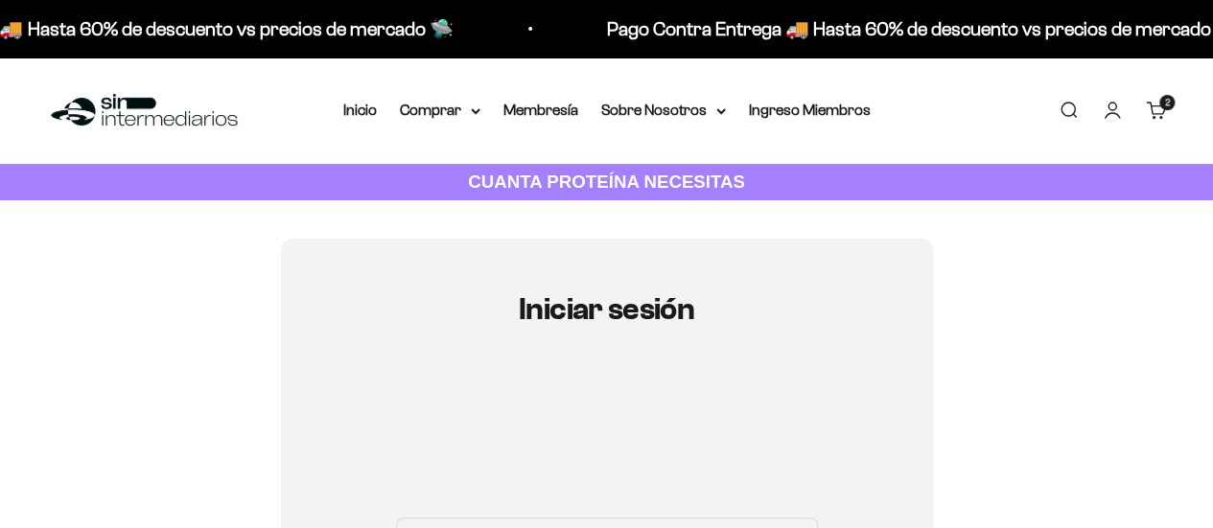
scroll to position [414, 0]
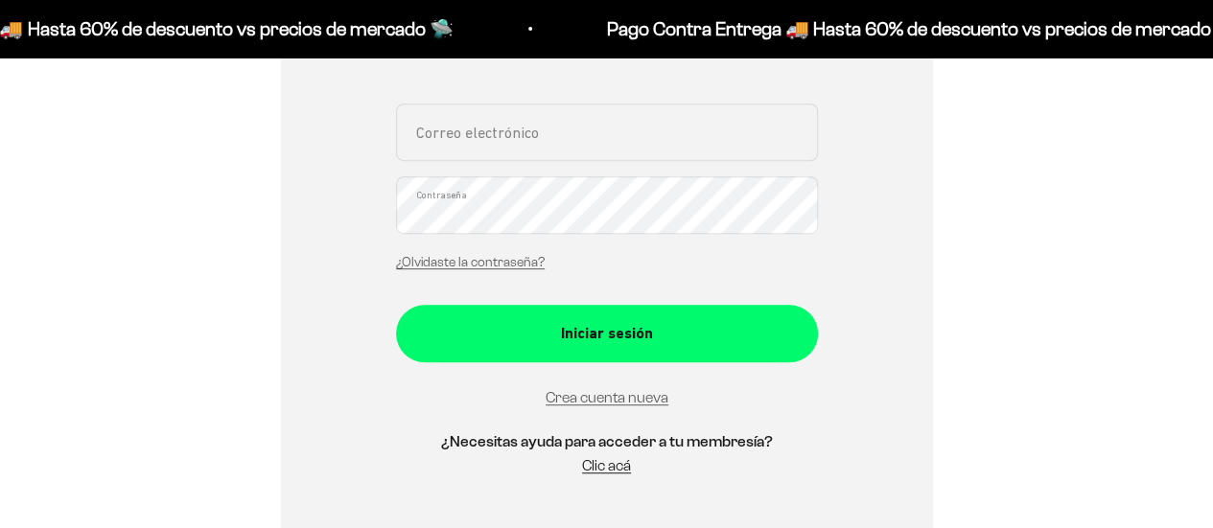
click at [589, 126] on input "Correo electrónico" at bounding box center [607, 133] width 422 height 58
type input "[EMAIL_ADDRESS][DOMAIN_NAME]"
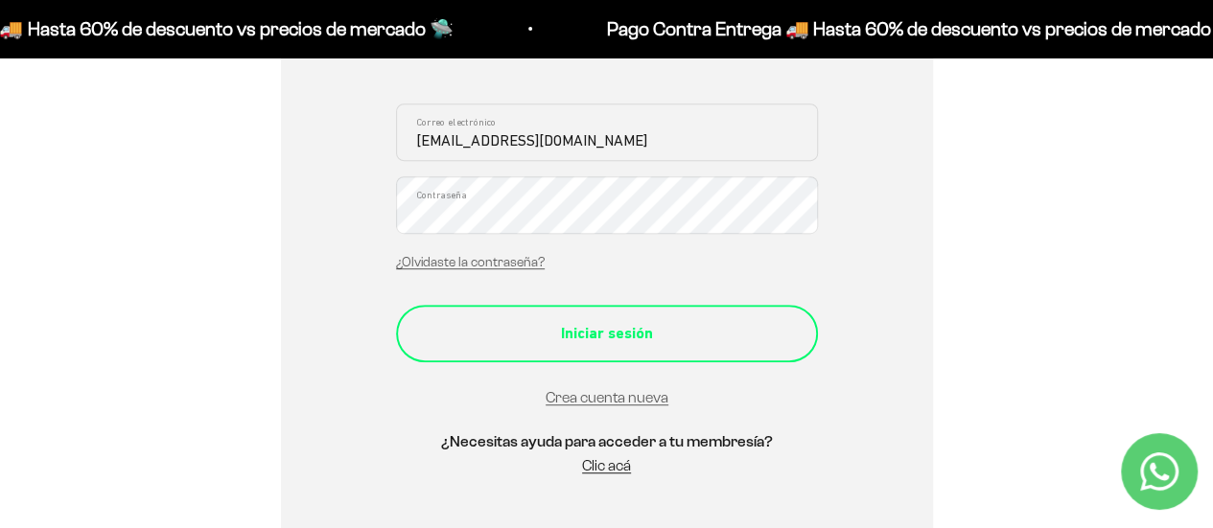
click at [628, 354] on button "Iniciar sesión" at bounding box center [607, 334] width 422 height 58
